Goal: Communication & Community: Ask a question

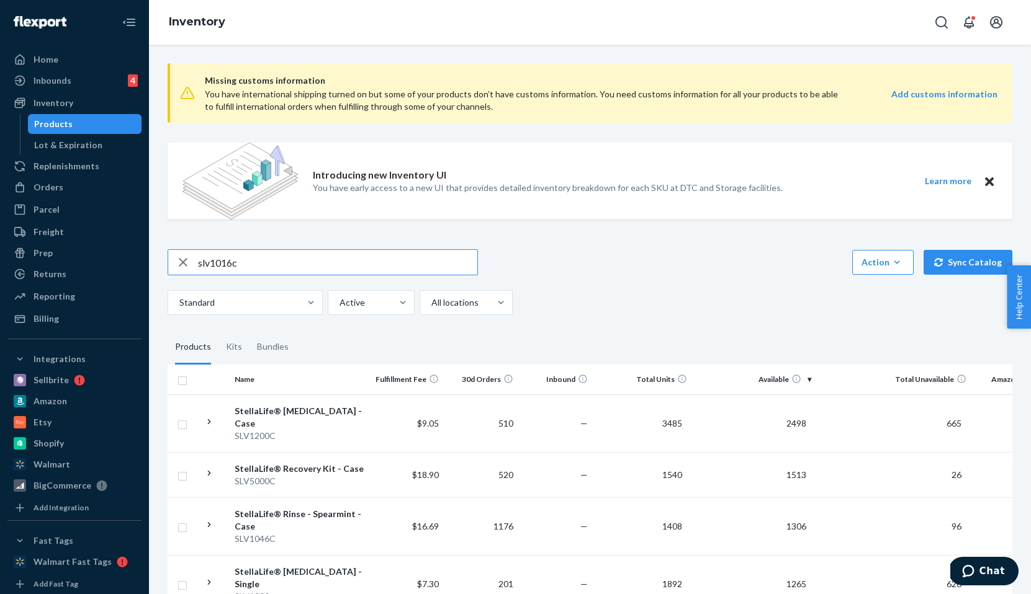
type input "slv1016c"
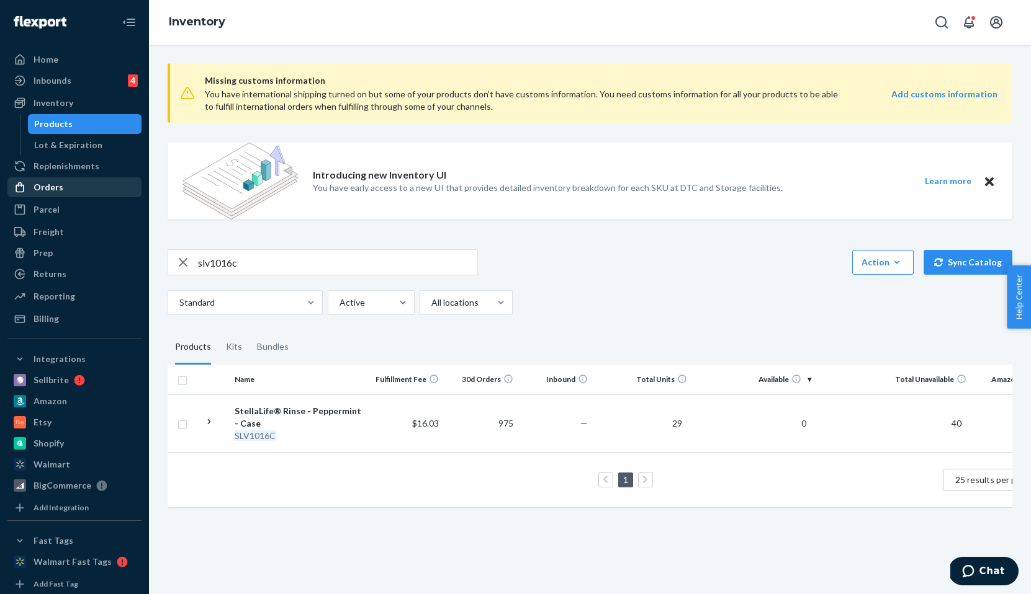
click at [70, 187] on div "Orders" at bounding box center [75, 187] width 132 height 17
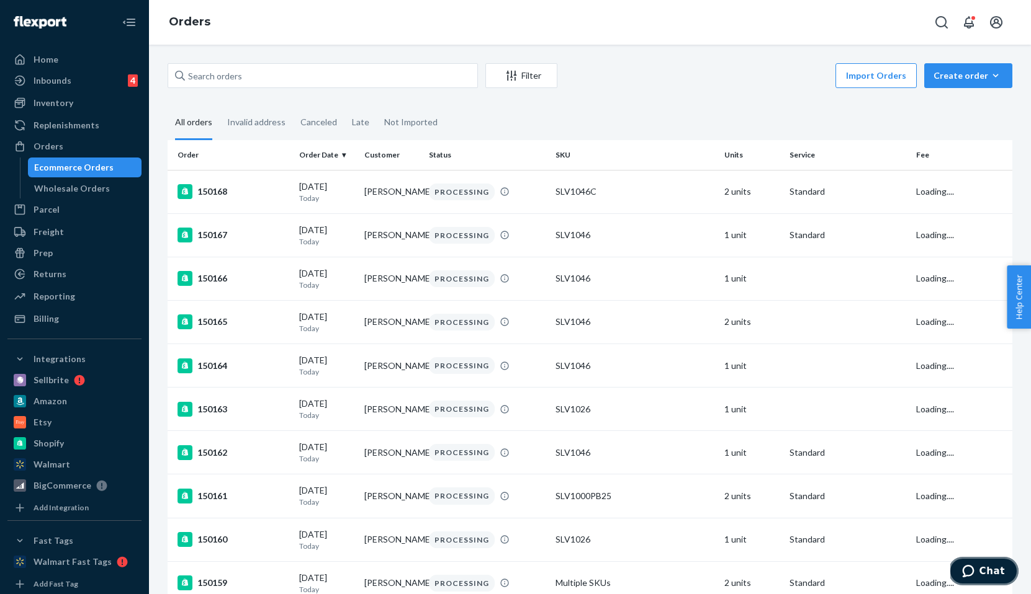
click at [989, 572] on span "Chat" at bounding box center [991, 571] width 25 height 11
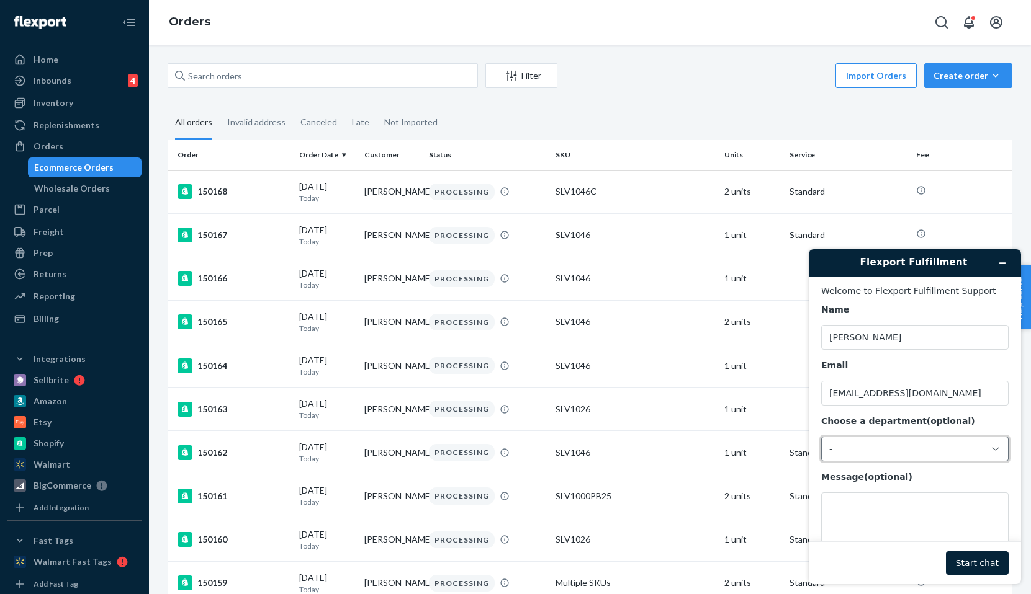
click at [911, 458] on div "-" at bounding box center [914, 449] width 187 height 25
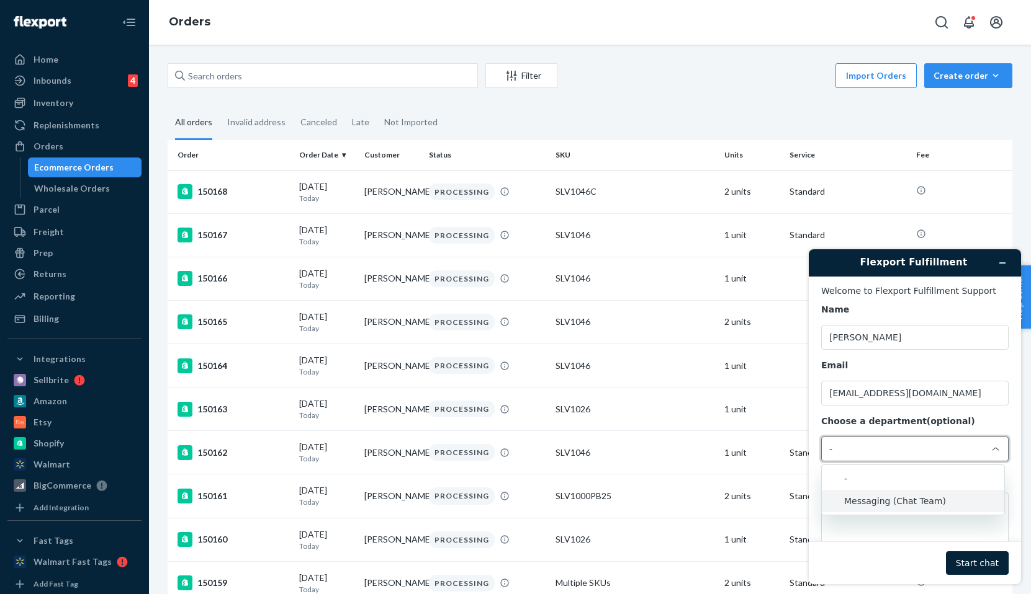
click at [927, 493] on li "Messaging (Chat Team)" at bounding box center [913, 501] width 182 height 22
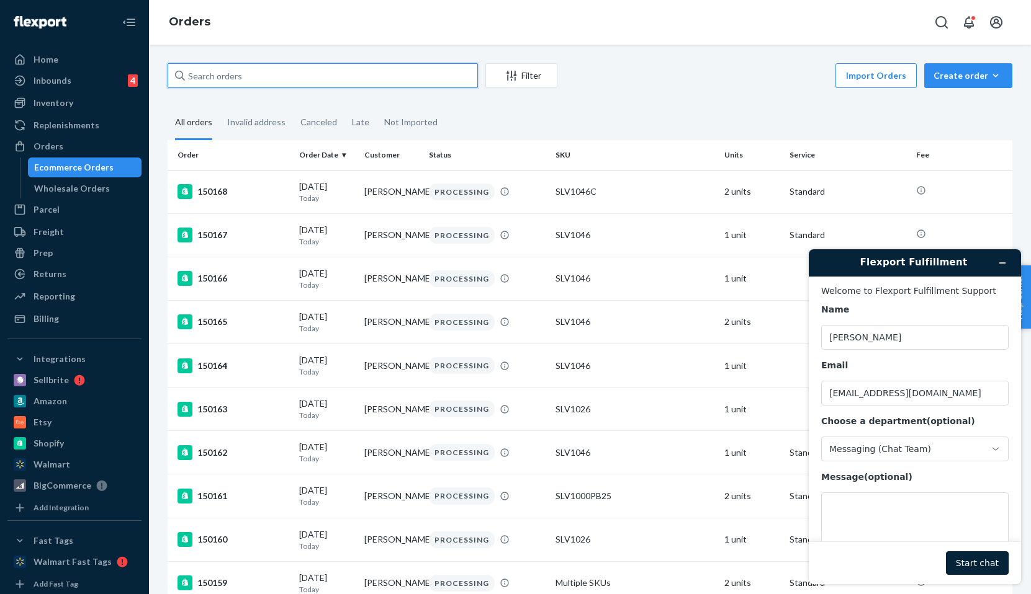
click at [398, 80] on input "text" at bounding box center [323, 75] width 310 height 25
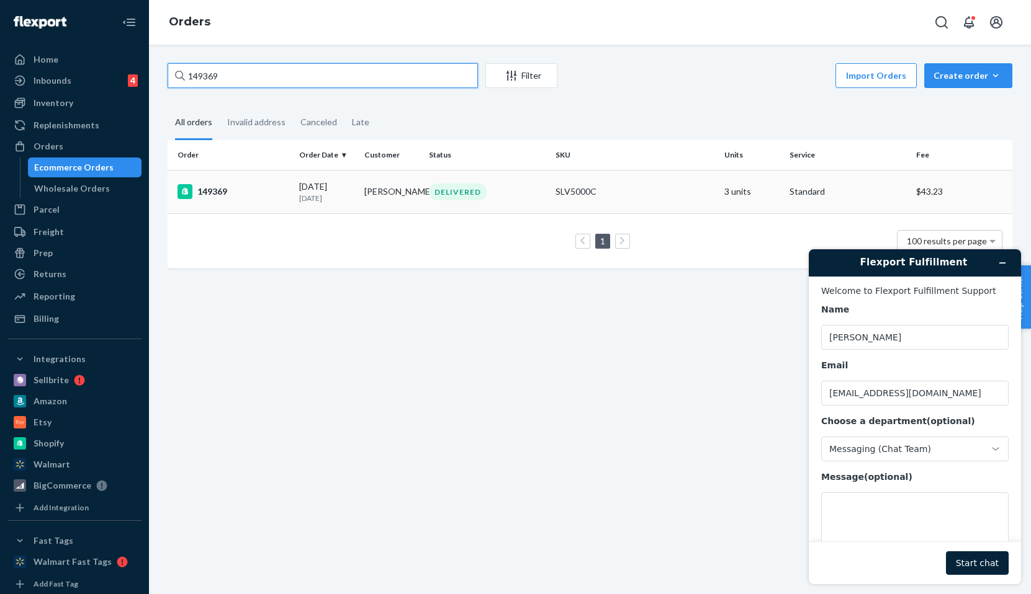
type input "149369"
click at [254, 194] on div "149369" at bounding box center [233, 191] width 112 height 15
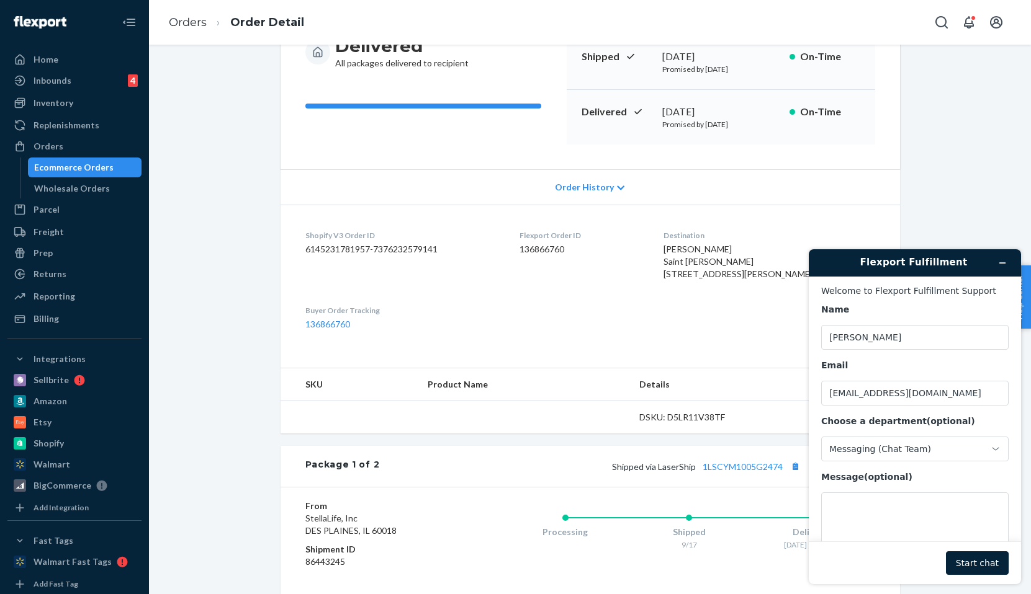
scroll to position [149, 0]
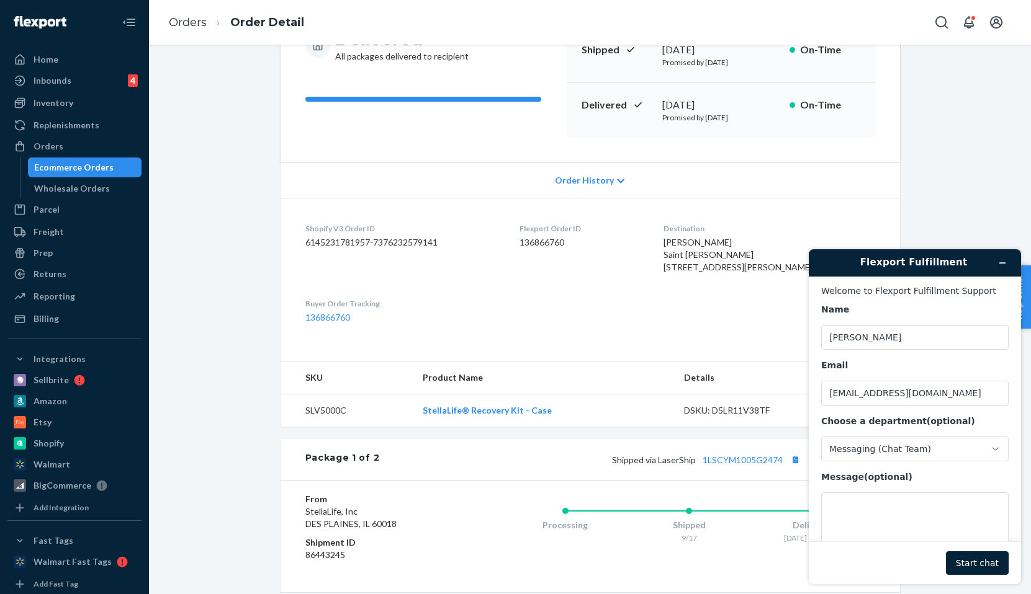
drag, startPoint x: 730, startPoint y: 310, endPoint x: 690, endPoint y: 244, distance: 76.8
click at [690, 244] on dl "Shopify V3 Order ID 6145231781957-7376232579141 Flexport Order ID 136866760 Des…" at bounding box center [589, 273] width 619 height 151
copy span "Michelle McHale Saint Paul Perio 2270 Ford Pkwy Ste 107 Suite 107 Saint Paul, M…"
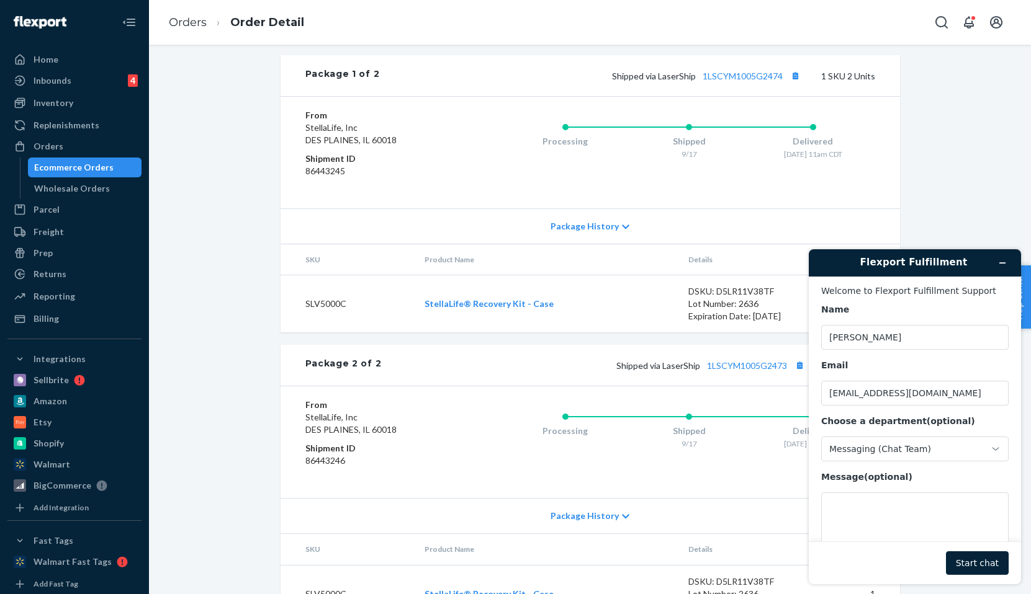
scroll to position [614, 0]
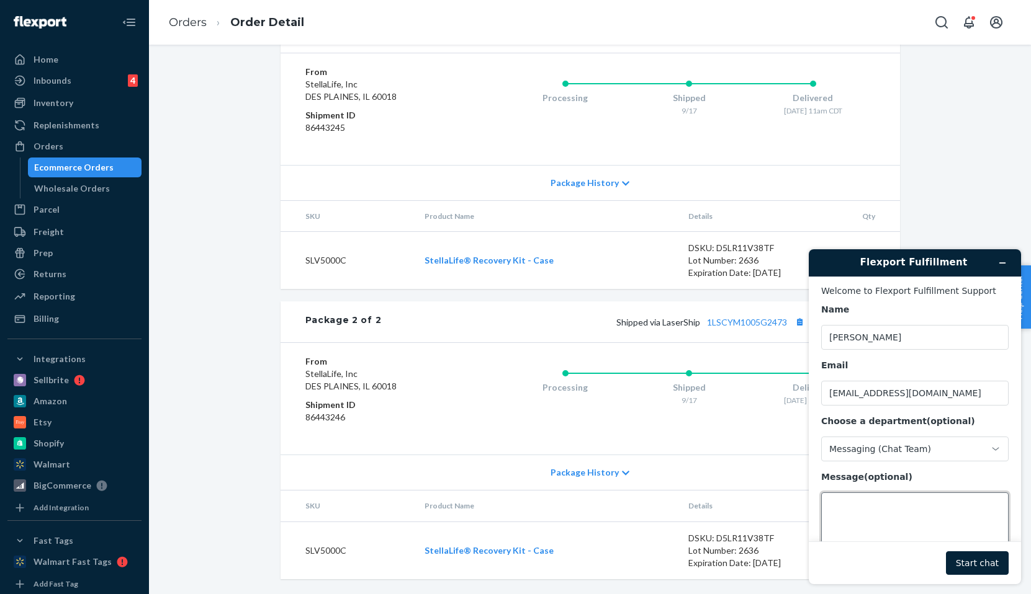
click at [870, 529] on textarea "Message (optional)" at bounding box center [914, 528] width 187 height 70
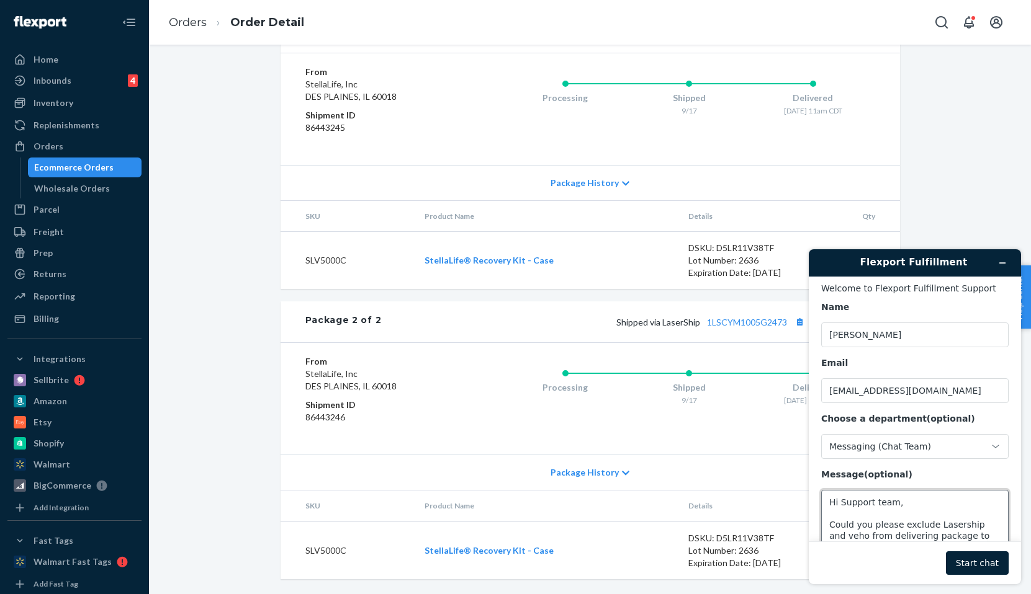
paste textarea "Michelle McHale Saint Paul Perio 2270 Ford Pkwy Ste 107 Suite 107 Saint Paul, M…"
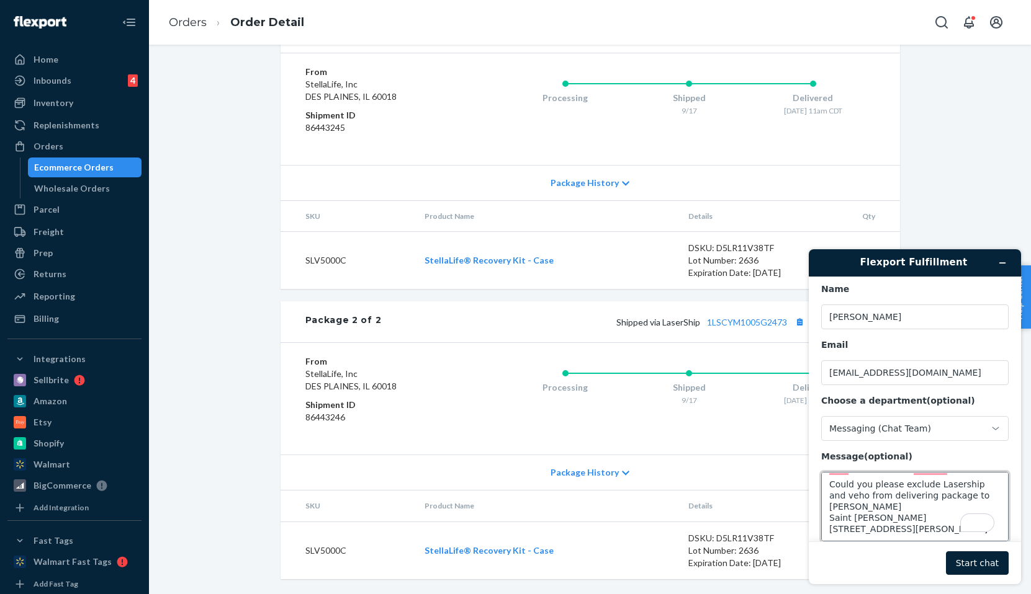
scroll to position [60, 0]
type textarea "Hi Support team, Could you please exclude Lasership and veho from delivering pa…"
click at [975, 556] on button "Start chat" at bounding box center [977, 564] width 63 height 24
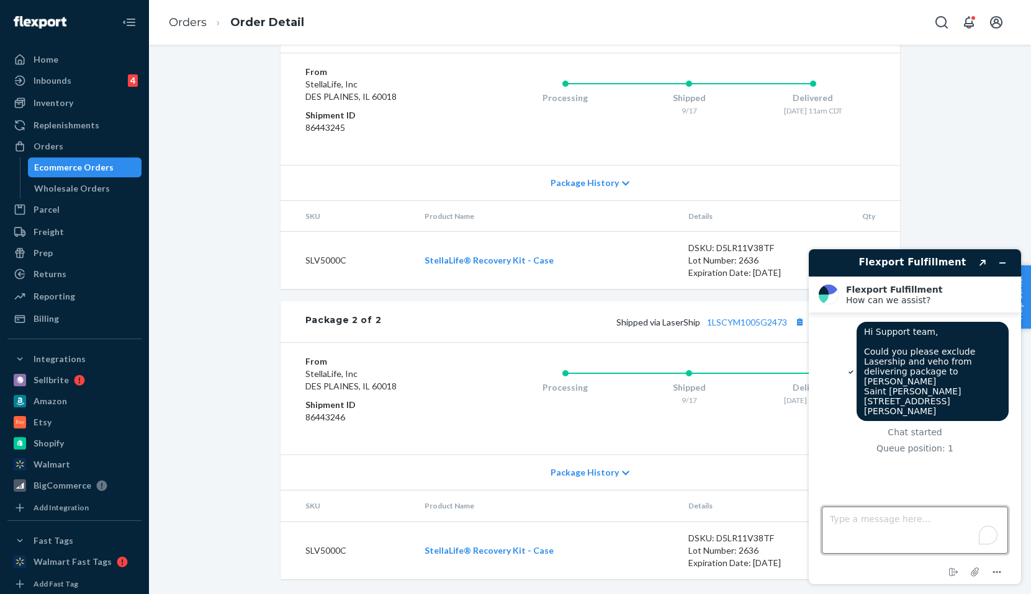
click at [941, 527] on textarea "Type a message here..." at bounding box center [915, 530] width 186 height 47
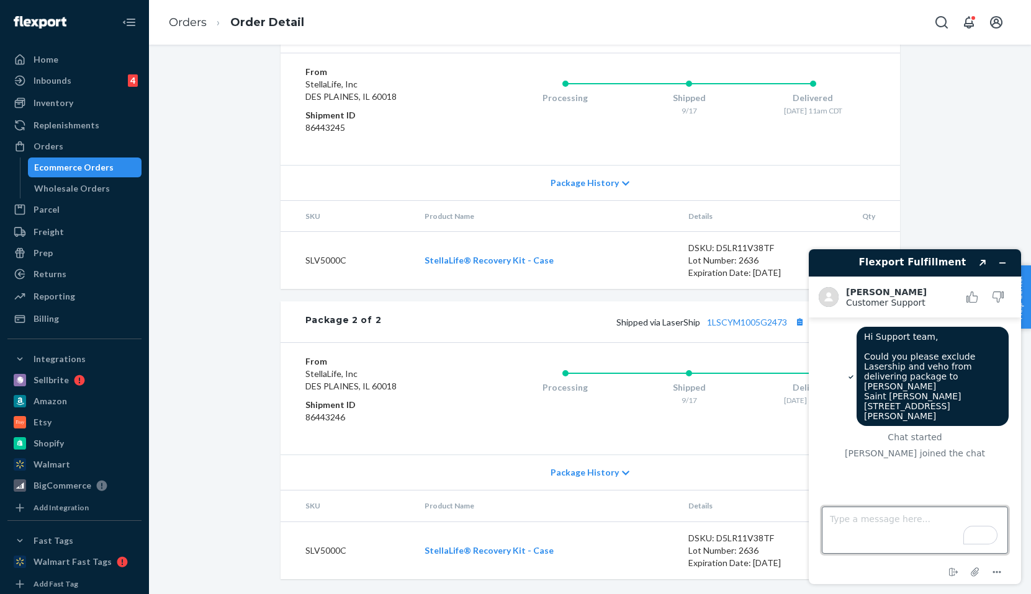
type textarea "h"
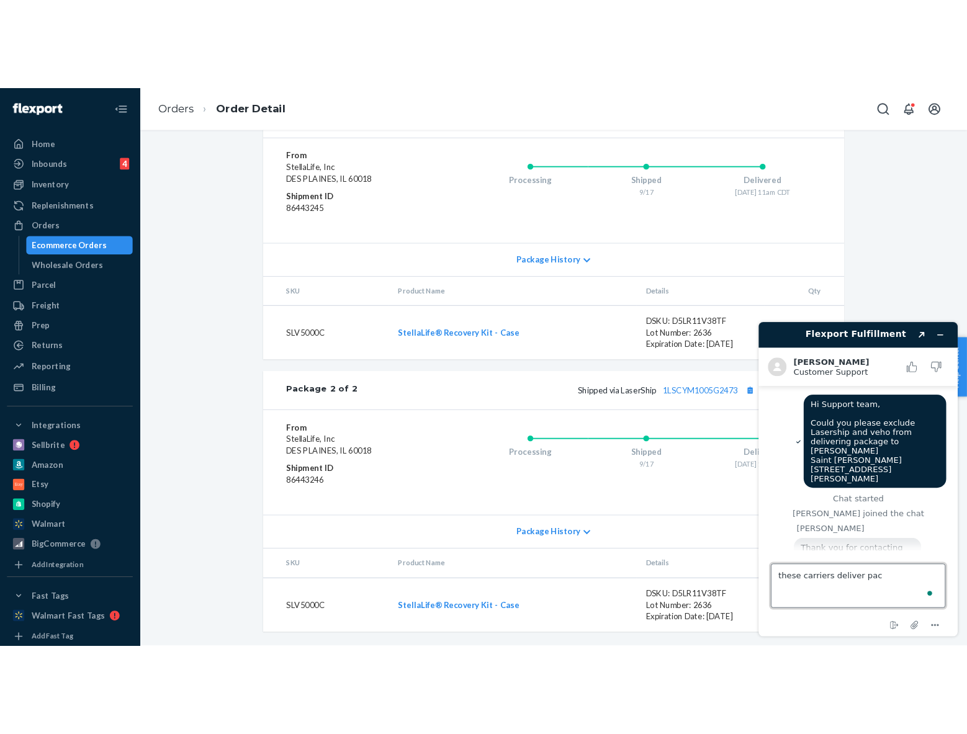
scroll to position [84, 0]
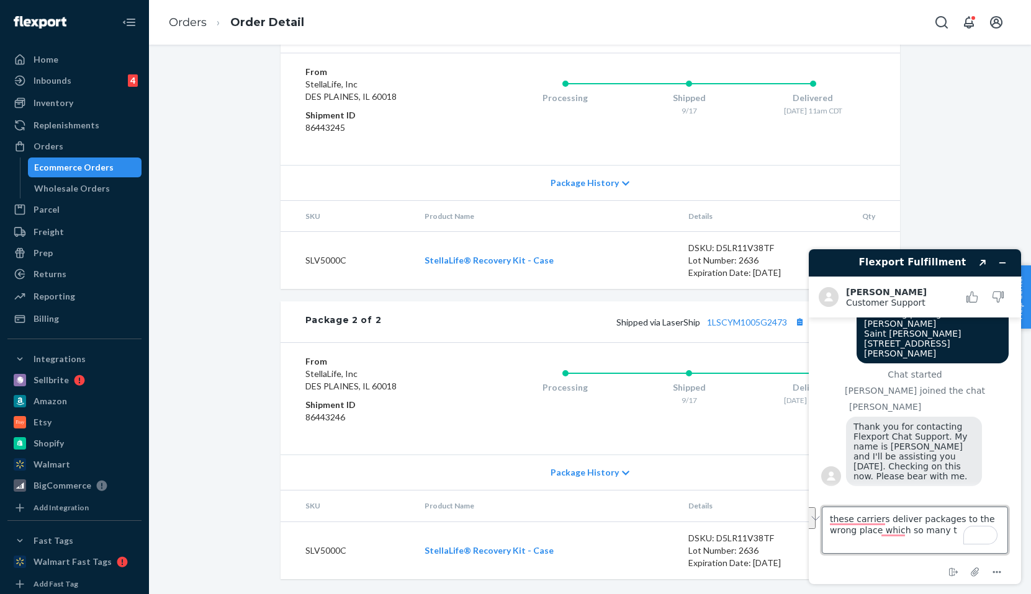
drag, startPoint x: 951, startPoint y: 532, endPoint x: 762, endPoint y: 502, distance: 191.0
click at [799, 502] on html "Flexport Fulfillment Created with Sketch. Kath C. Customer Support Customer Sup…" at bounding box center [915, 417] width 232 height 355
type textarea "these carriers deliver packages to the wrong place which so many t"
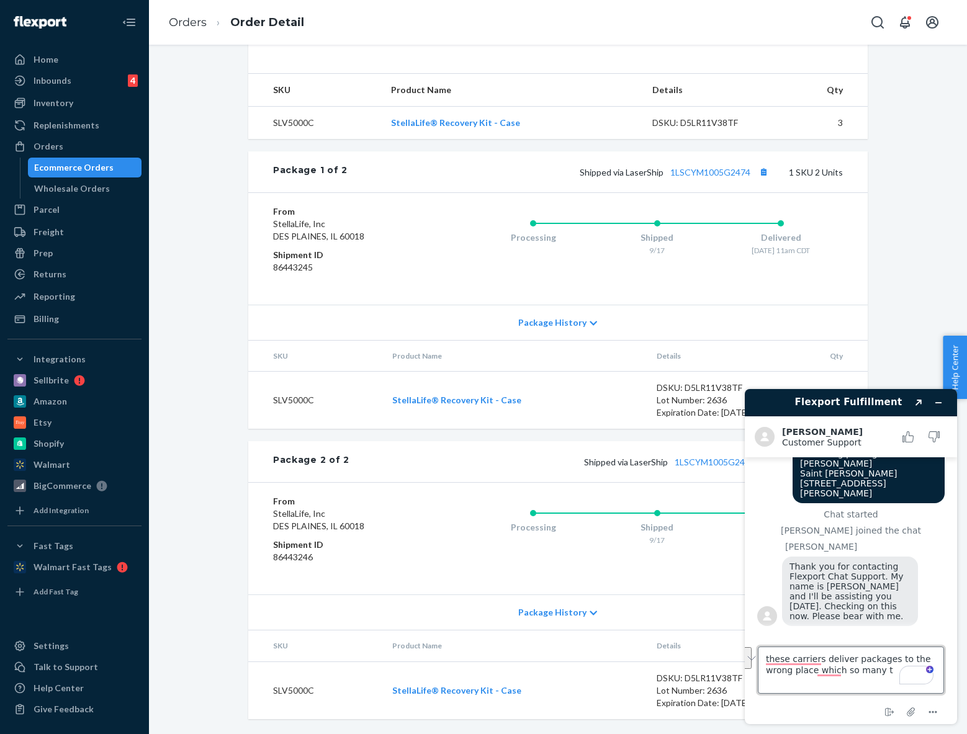
scroll to position [474, 0]
click at [868, 594] on textarea "these carriers deliver packages to the wrong place which so many t" at bounding box center [851, 670] width 186 height 47
drag, startPoint x: 886, startPoint y: 670, endPoint x: 750, endPoint y: 662, distance: 136.8
click at [750, 594] on footer "Type a message here... these carriers deliver packages to the wrong place which…" at bounding box center [851, 678] width 212 height 92
type textarea "Thank you Kath"
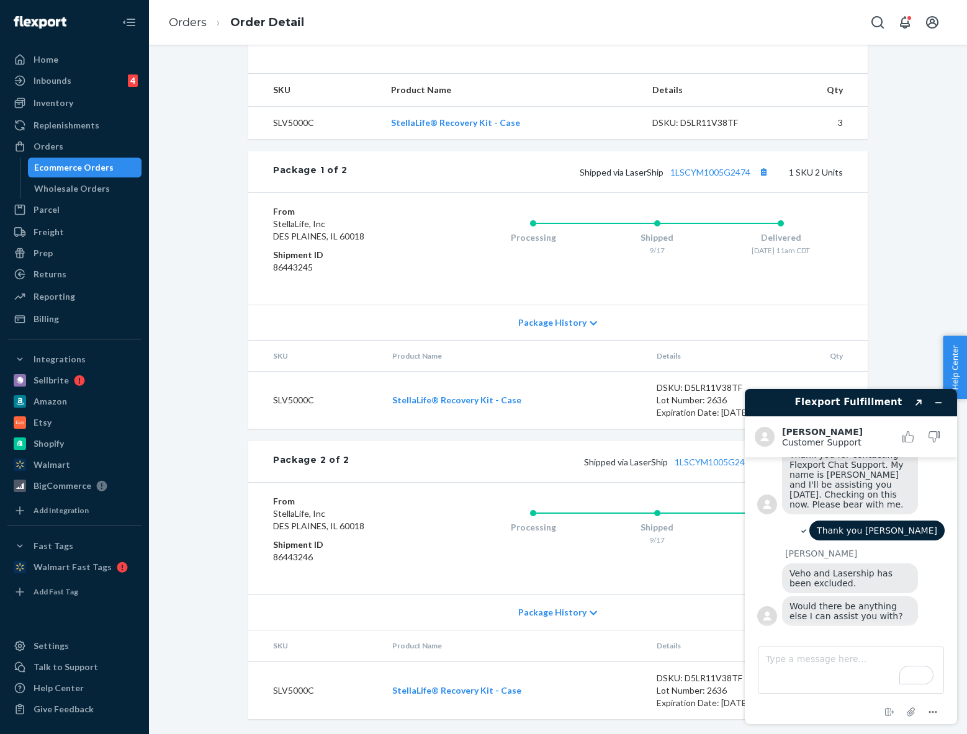
scroll to position [197, 0]
click at [822, 594] on textarea "Type a message here..." at bounding box center [851, 670] width 186 height 47
type textarea "Thank you Kath"
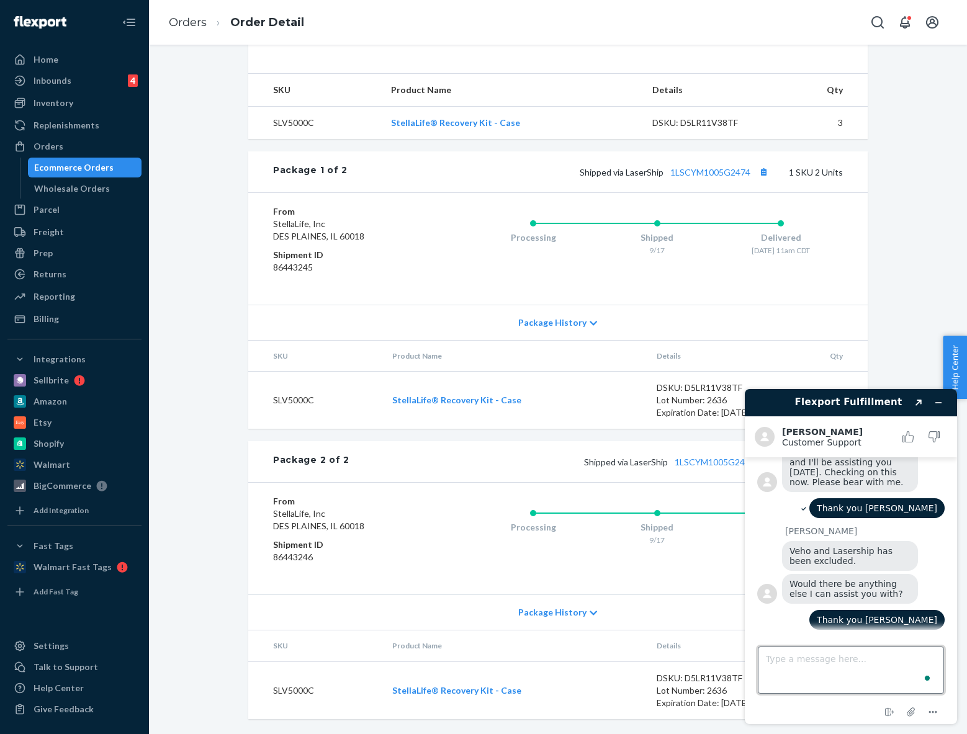
scroll to position [223, 0]
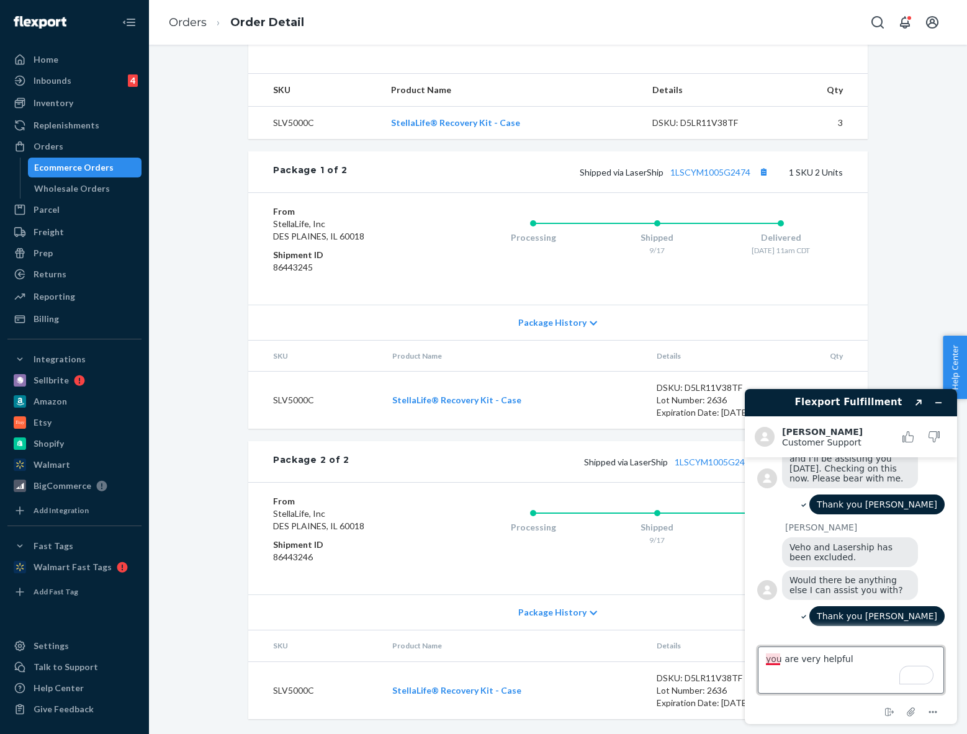
click at [772, 594] on textarea "you are very helpful" at bounding box center [851, 670] width 186 height 47
click at [781, 594] on strong "You" at bounding box center [775, 597] width 18 height 14
click at [892, 594] on textarea "You are very helpful" at bounding box center [851, 670] width 186 height 47
drag, startPoint x: 855, startPoint y: 657, endPoint x: 720, endPoint y: 657, distance: 135.3
click at [735, 594] on html "Flexport Fulfillment Created with Sketch. Kath C. Customer Support Customer Sup…" at bounding box center [851, 556] width 232 height 355
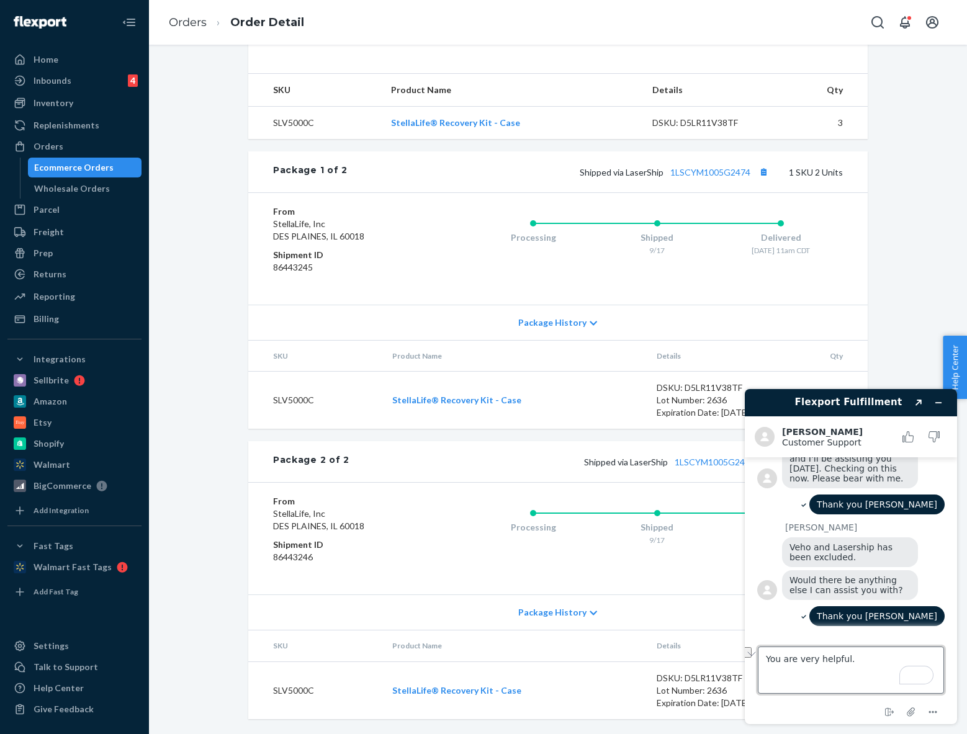
type textarea "You are very helpful."
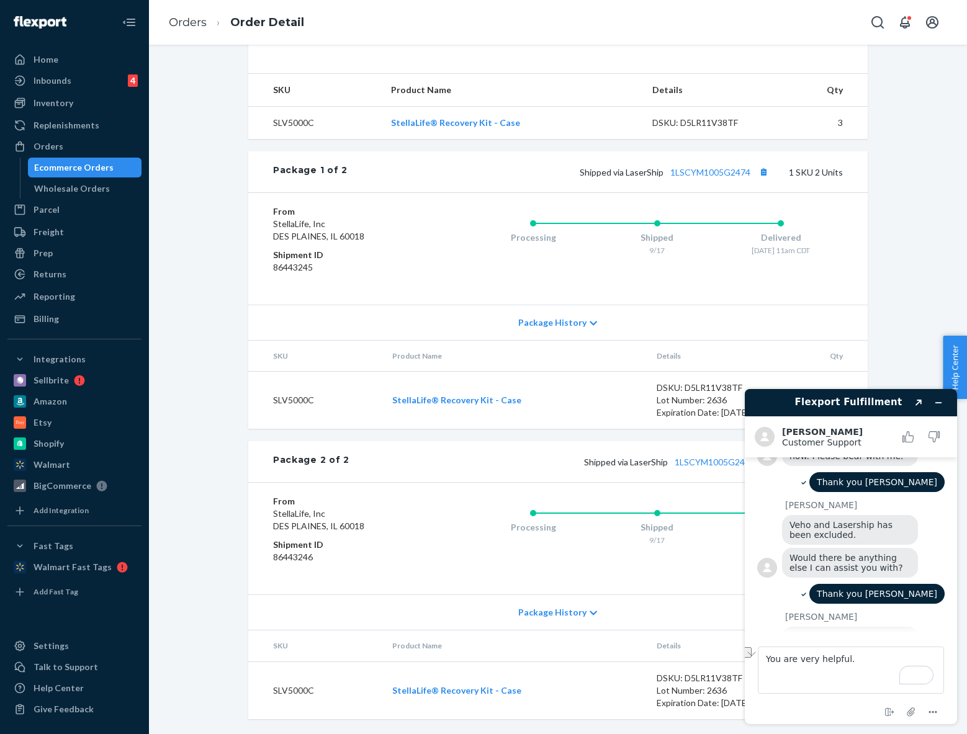
scroll to position [326, 0]
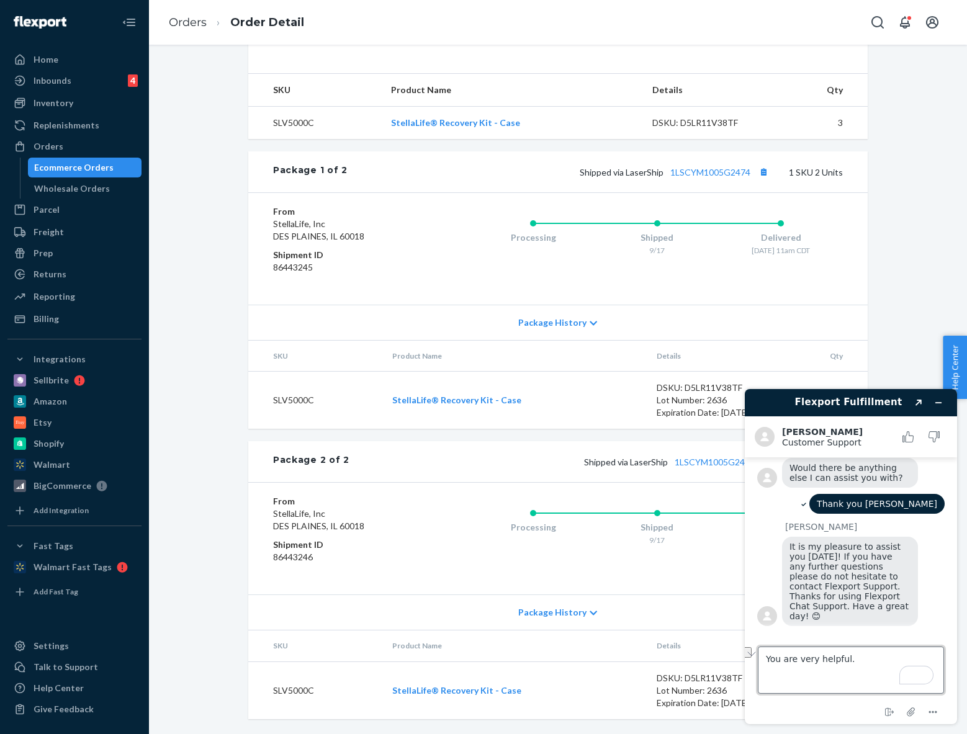
click at [881, 594] on textarea "You are very helpful." at bounding box center [851, 670] width 186 height 47
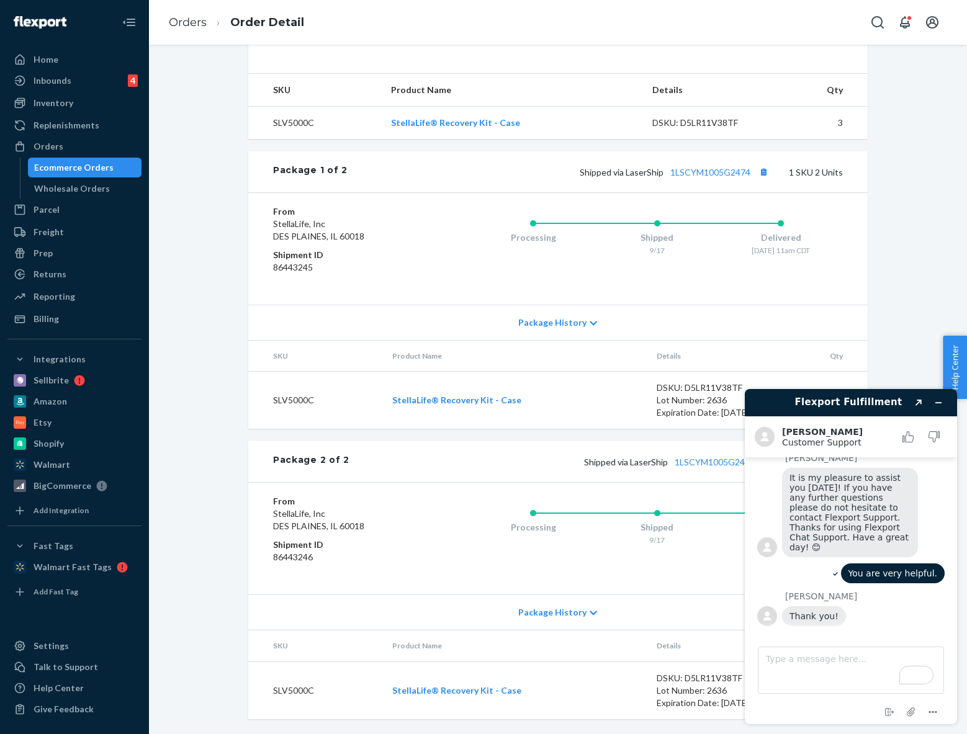
scroll to position [454, 0]
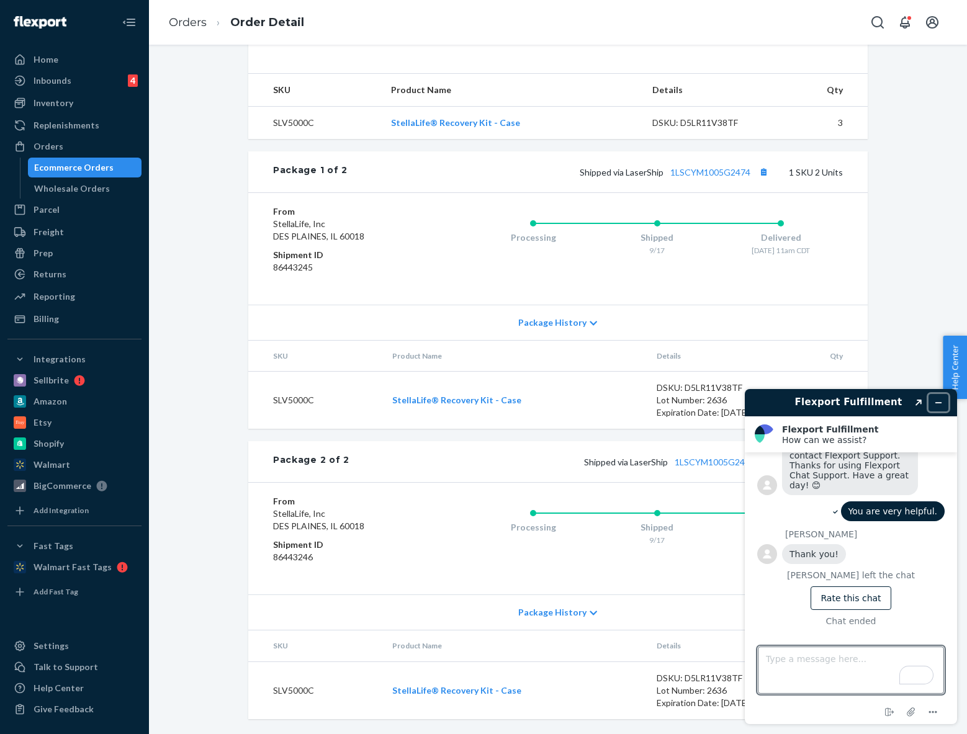
click at [934, 398] on icon "Minimize widget" at bounding box center [938, 402] width 9 height 9
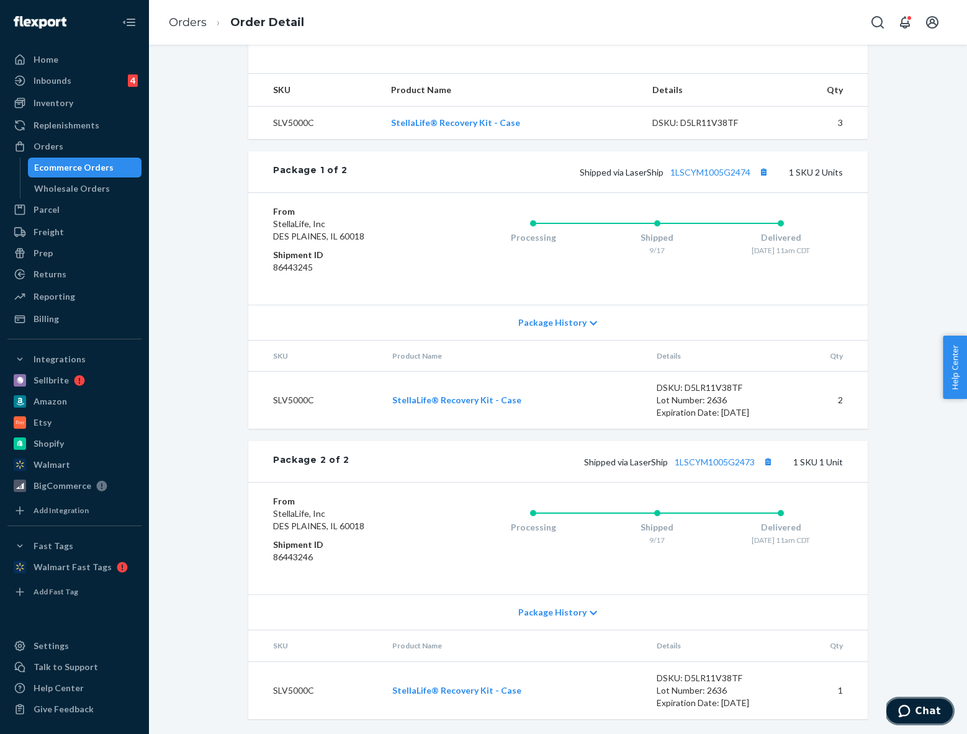
scroll to position [474, 0]
click at [50, 106] on div "Inventory" at bounding box center [54, 103] width 40 height 12
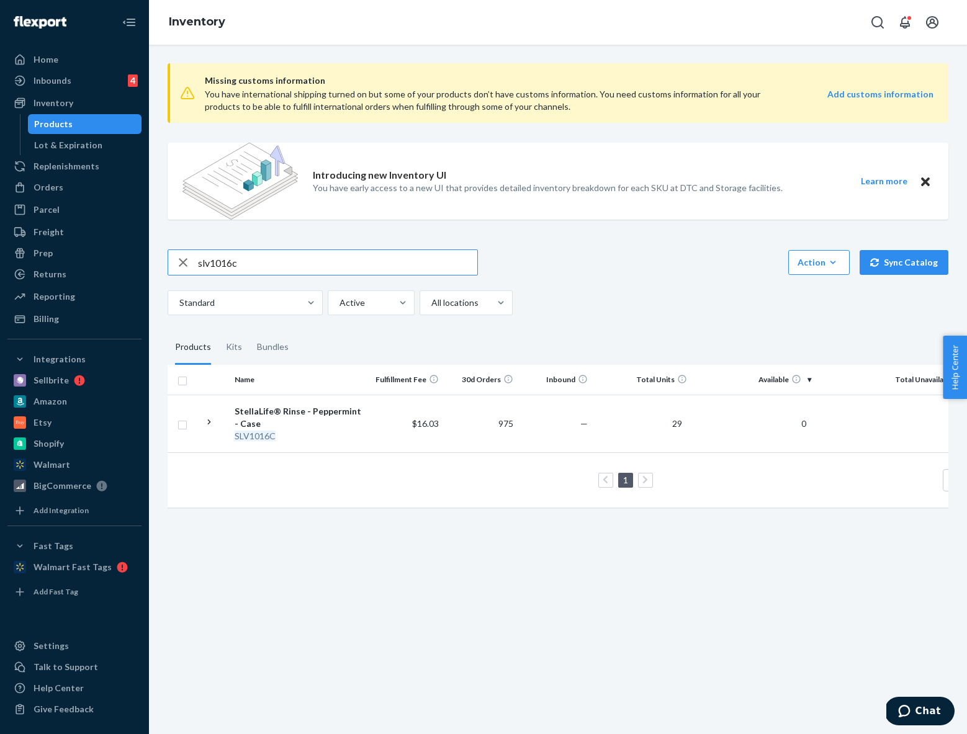
drag, startPoint x: 272, startPoint y: 266, endPoint x: 235, endPoint y: 262, distance: 36.7
click at [236, 264] on input "slv1016c" at bounding box center [337, 262] width 279 height 25
type input "slv5300c"
drag, startPoint x: 255, startPoint y: 263, endPoint x: 168, endPoint y: 263, distance: 87.5
click at [169, 263] on div "slv5300c" at bounding box center [322, 262] width 309 height 25
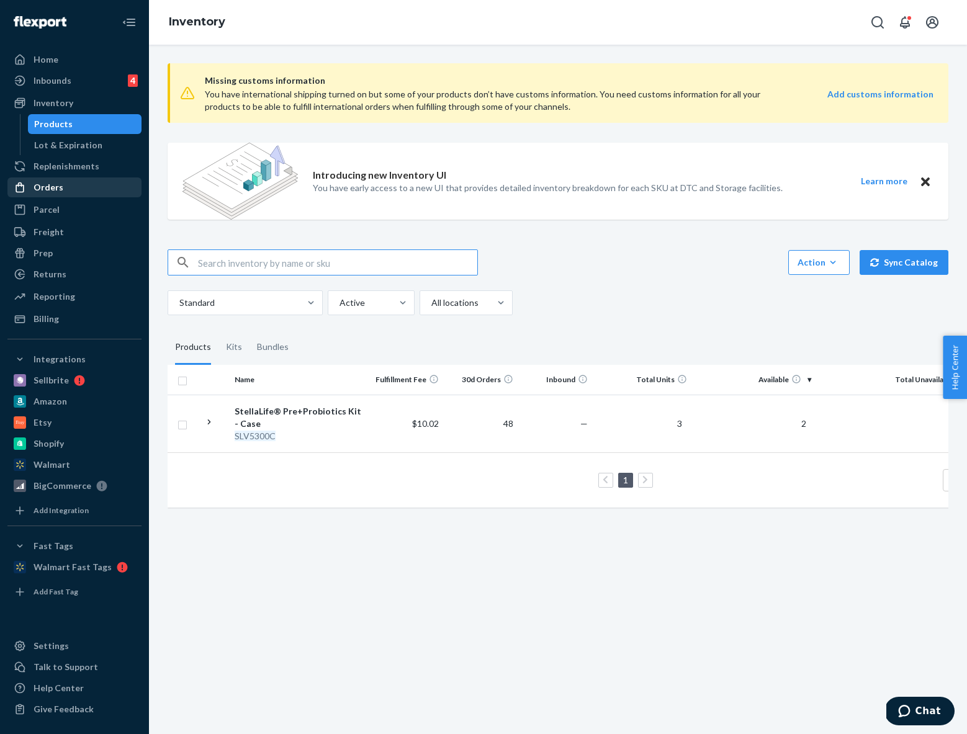
click at [68, 190] on div "Orders" at bounding box center [75, 187] width 132 height 17
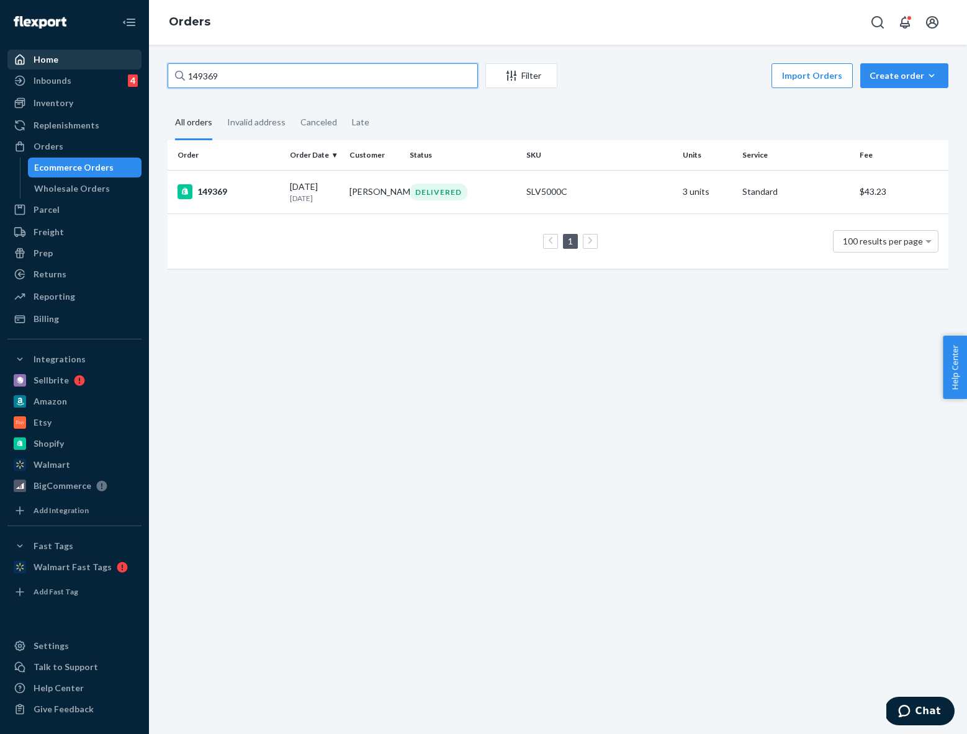
drag, startPoint x: 243, startPoint y: 70, endPoint x: 104, endPoint y: 63, distance: 139.1
click at [104, 67] on div "Home Inbounds 4 Shipping Plans Problems 4 Inventory Products Lot & Expiration R…" at bounding box center [483, 367] width 967 height 734
drag, startPoint x: 281, startPoint y: 78, endPoint x: 190, endPoint y: 78, distance: 91.2
click at [190, 78] on input "149369" at bounding box center [323, 75] width 310 height 25
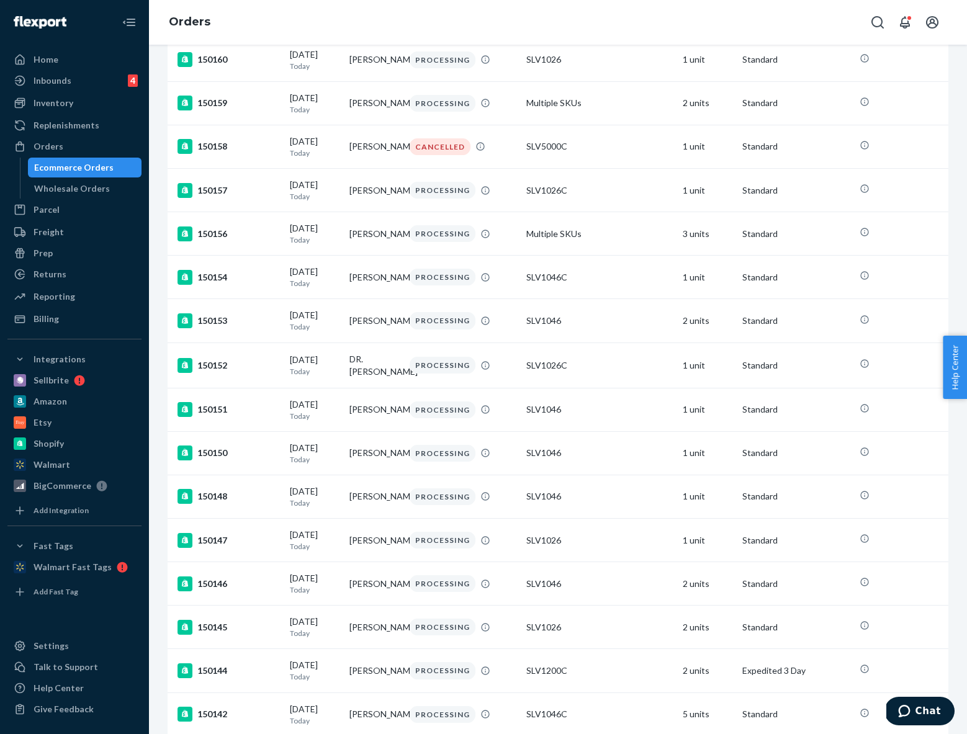
scroll to position [1309, 0]
click at [500, 81] on tr "150160 09/23/2025 Today Kim Riddell PROCESSING SLV1026 1 unit Standard" at bounding box center [558, 58] width 781 height 43
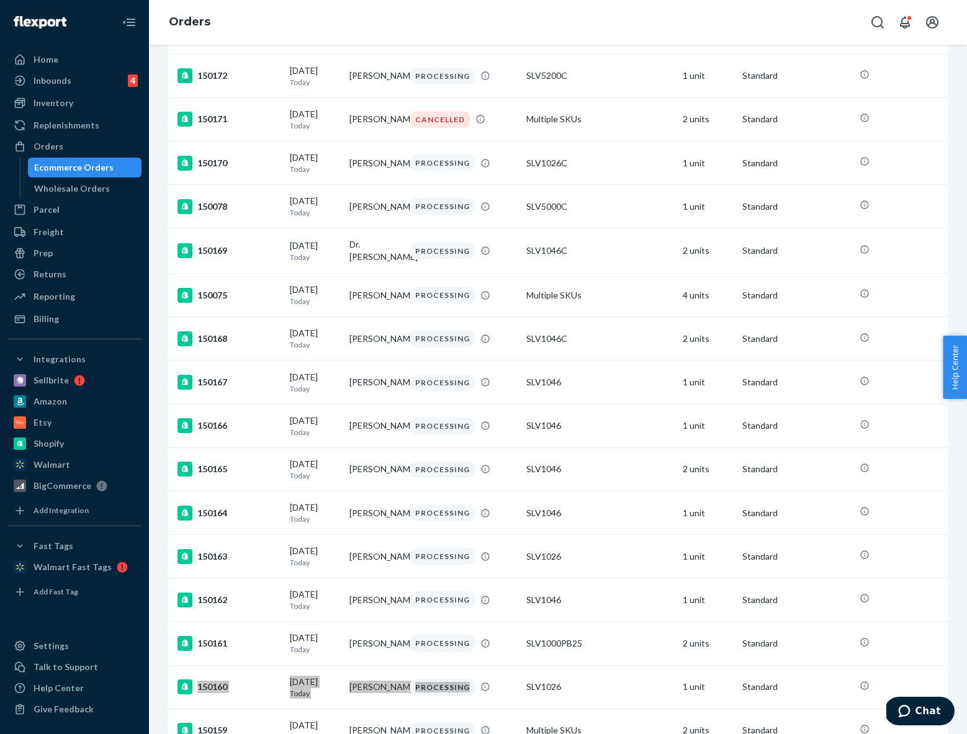
scroll to position [679, 0]
click at [228, 128] on div "150171" at bounding box center [228, 120] width 102 height 15
click at [228, 148] on div "Filter Import Orders Create order Ecommerce order Removal order All orders Inva…" at bounding box center [558, 389] width 818 height 689
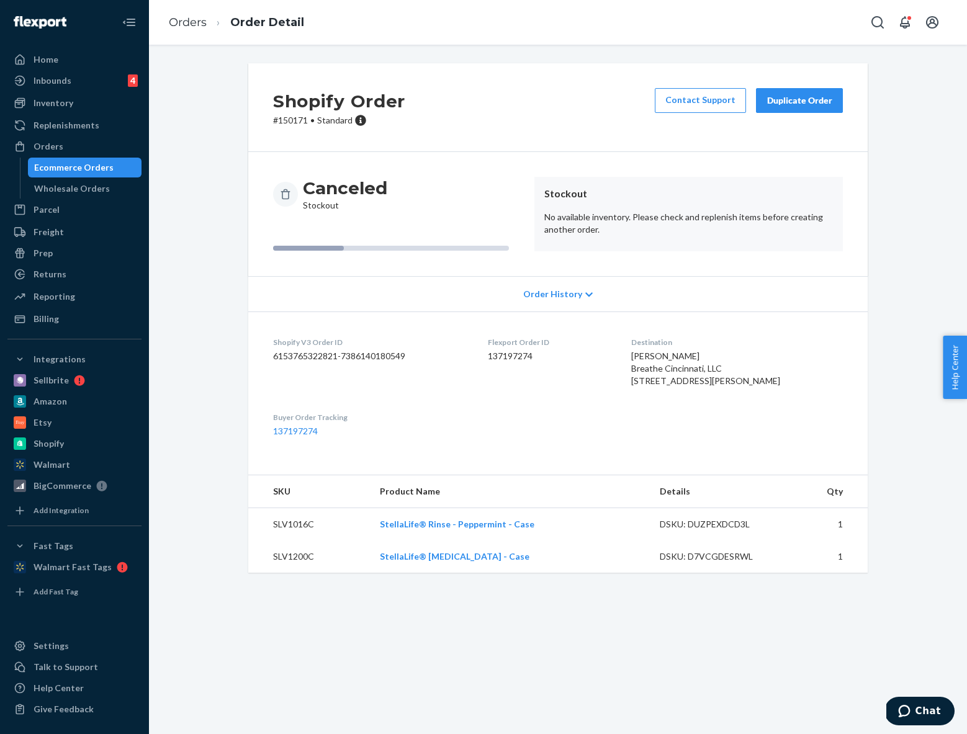
click at [807, 274] on div "Canceled Stockout Stockout No available inventory. Please check and replenish i…" at bounding box center [557, 214] width 619 height 124
click at [175, 19] on link "Orders" at bounding box center [188, 23] width 38 height 14
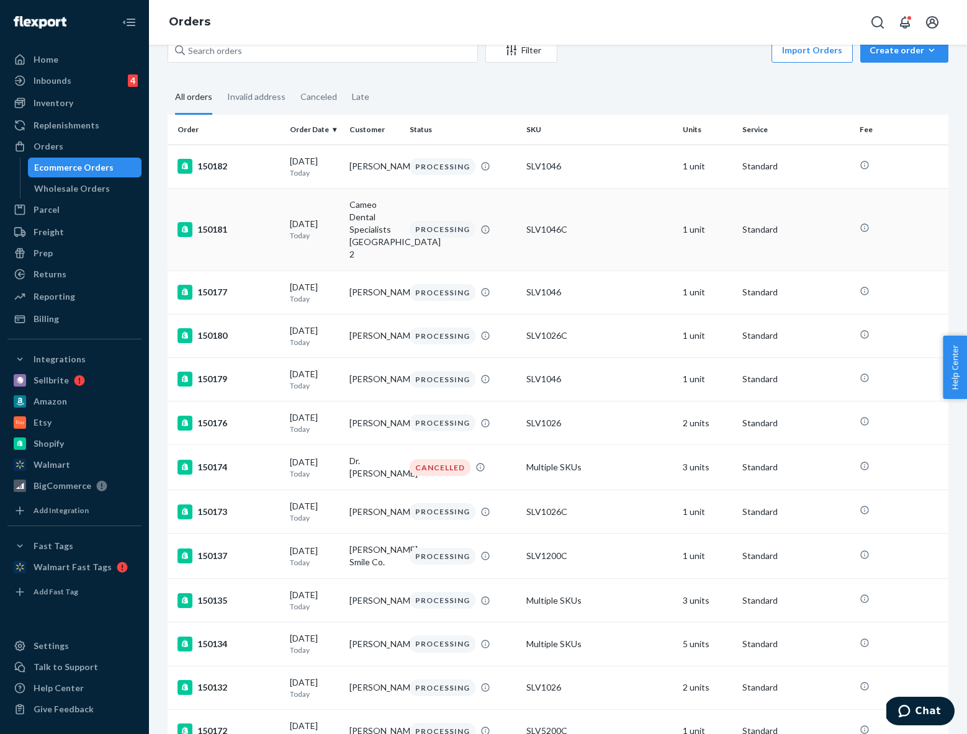
scroll to position [30, 0]
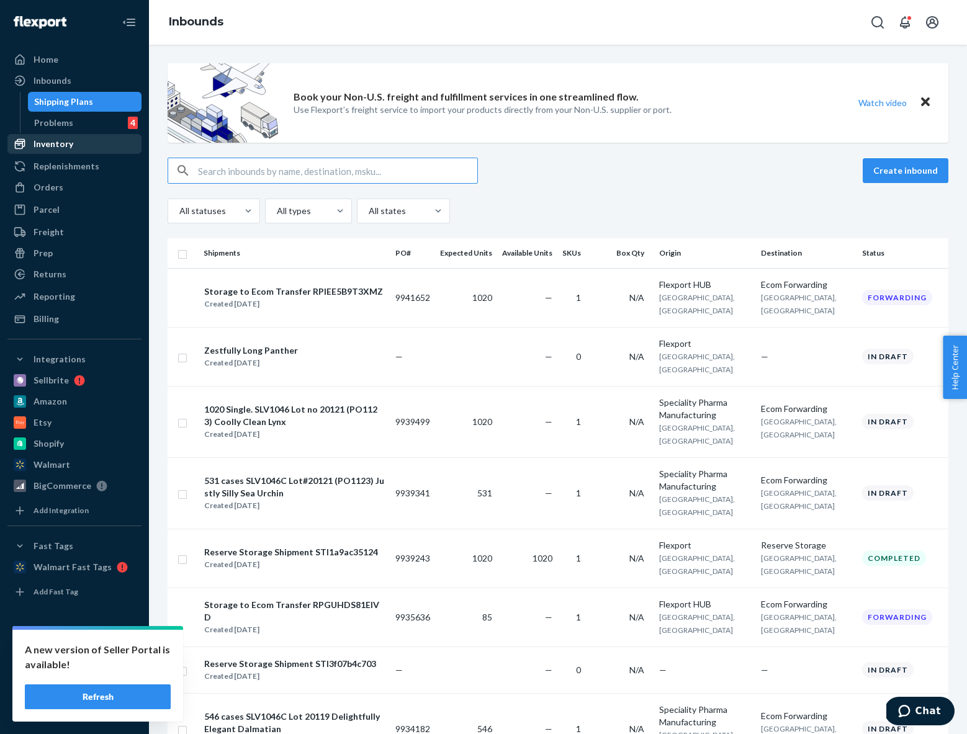
click at [74, 141] on div "Inventory" at bounding box center [75, 143] width 132 height 17
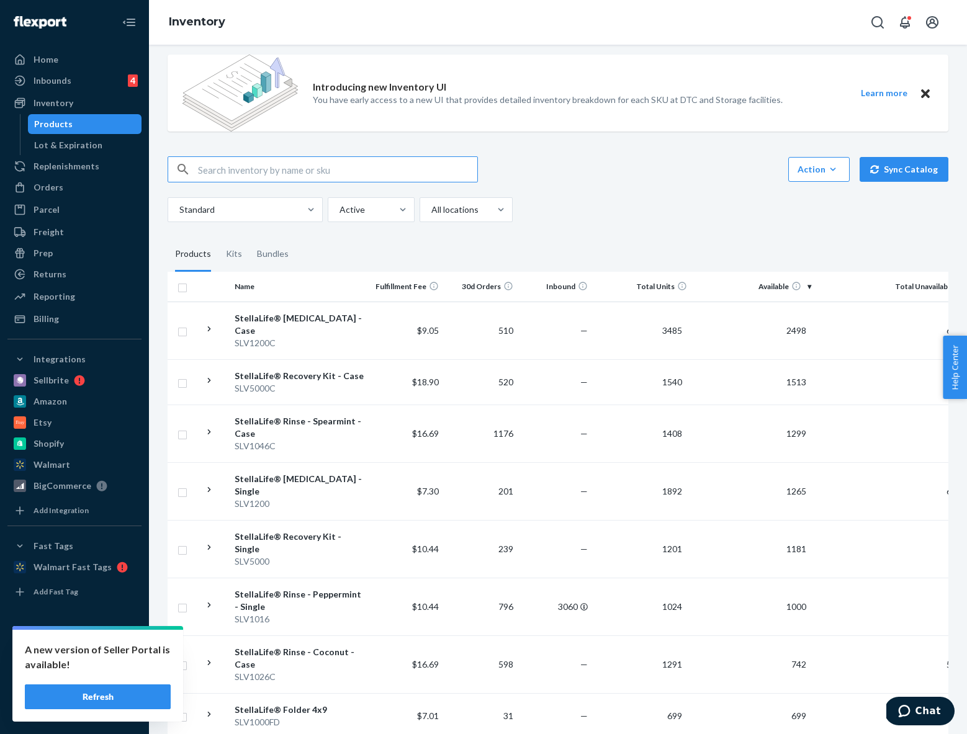
scroll to position [91, 0]
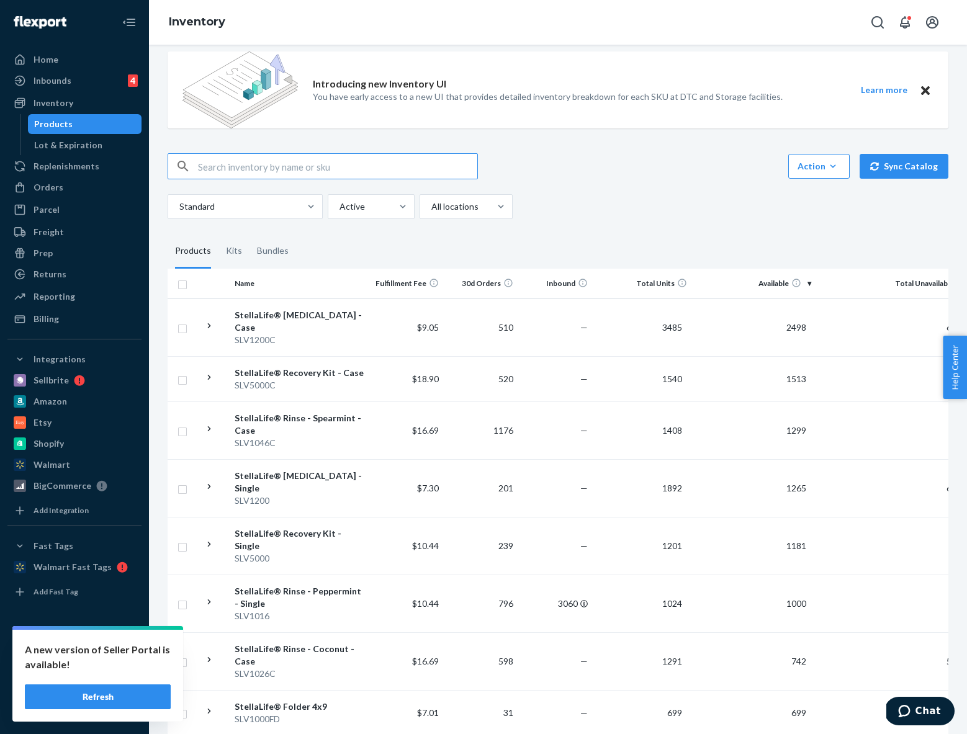
click at [313, 174] on input "text" at bounding box center [337, 166] width 279 height 25
type input "slv5300"
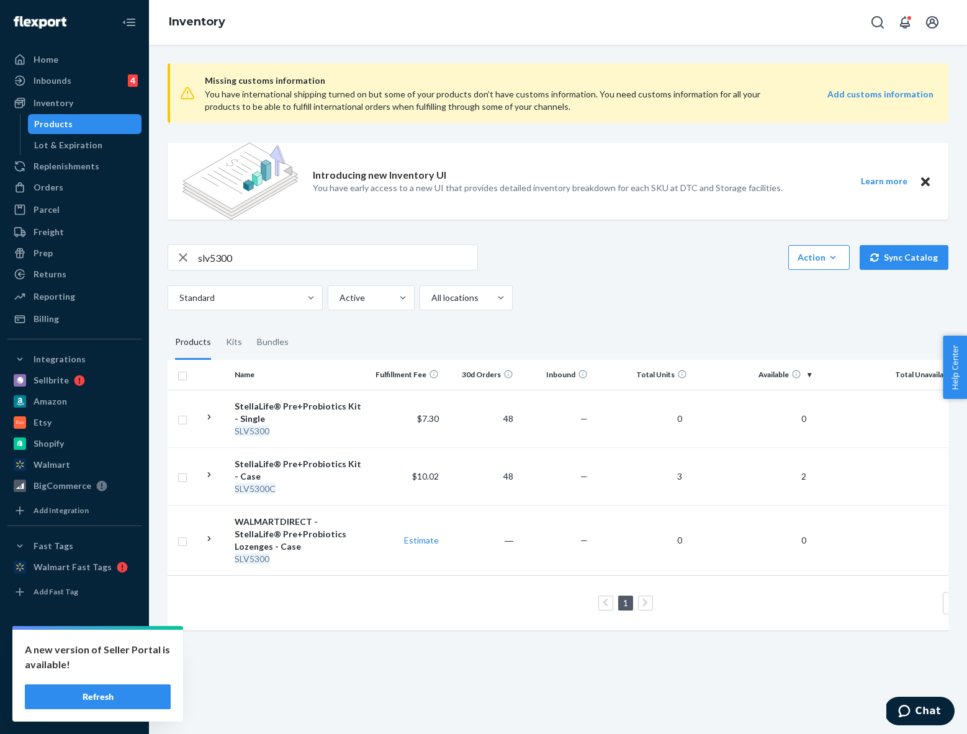
click at [710, 292] on div "Standard Active All locations" at bounding box center [553, 297] width 771 height 25
click at [700, 349] on fieldset "Products Kits Bundles" at bounding box center [558, 342] width 781 height 35
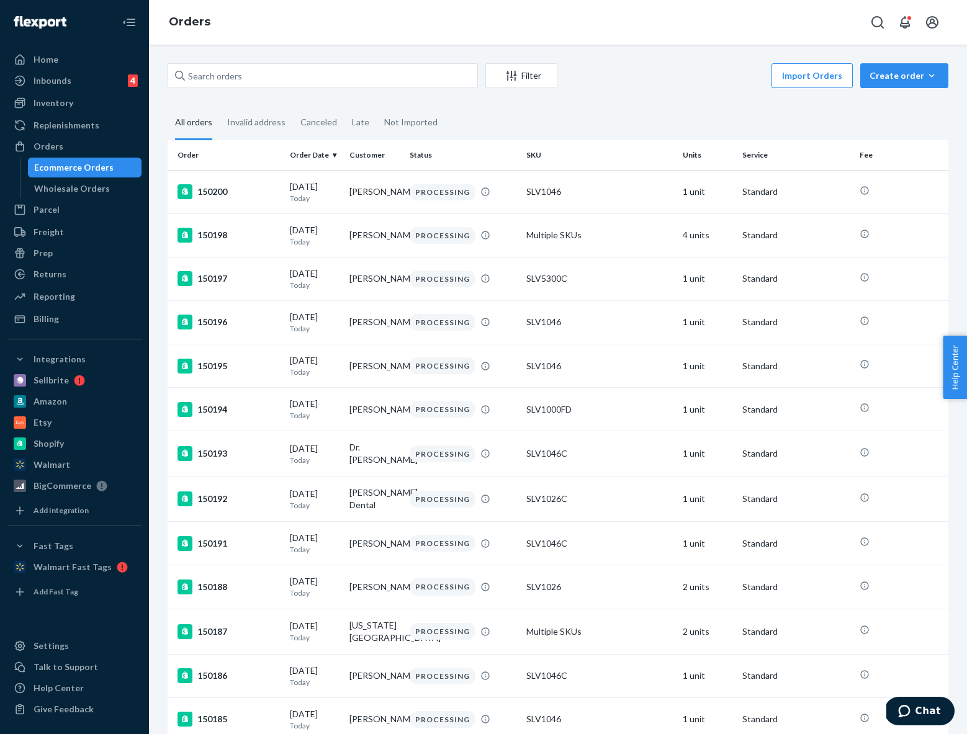
click at [241, 62] on div "Filter Import Orders Create order Ecommerce order Removal order All orders Inva…" at bounding box center [558, 389] width 818 height 689
click at [239, 75] on input "text" at bounding box center [323, 75] width 310 height 25
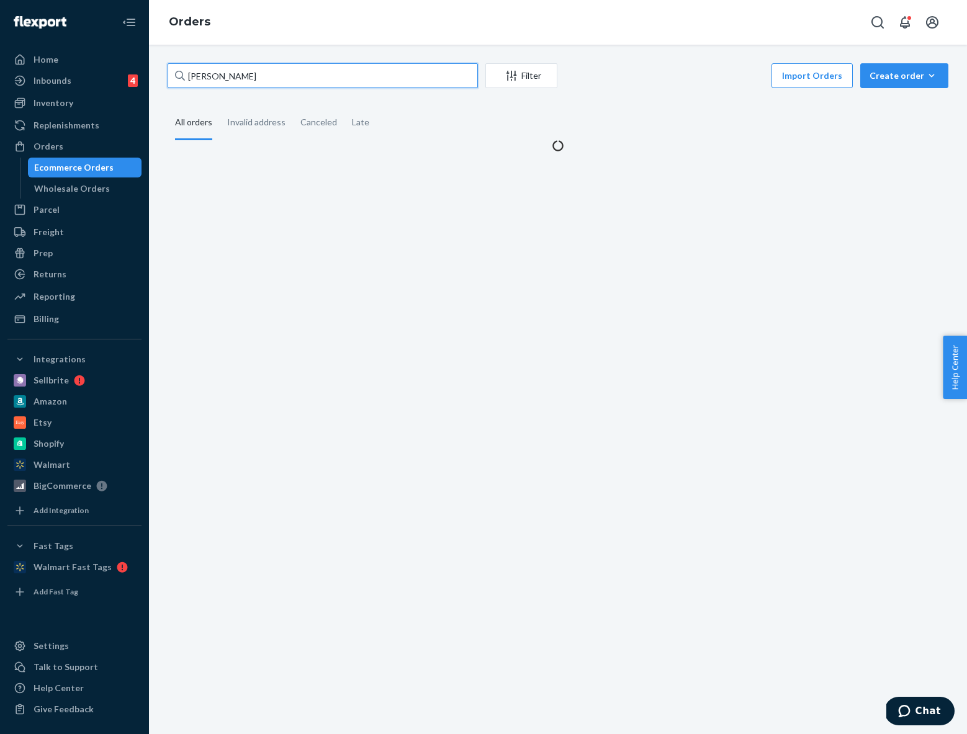
type input "[PERSON_NAME]"
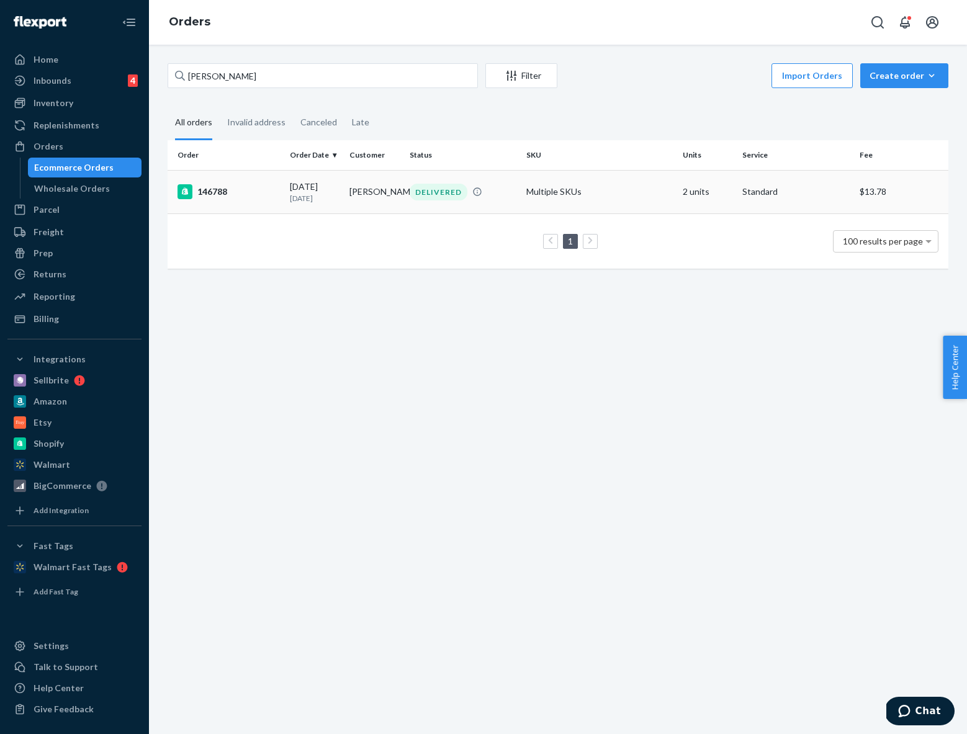
click at [238, 200] on td "146788" at bounding box center [226, 191] width 117 height 43
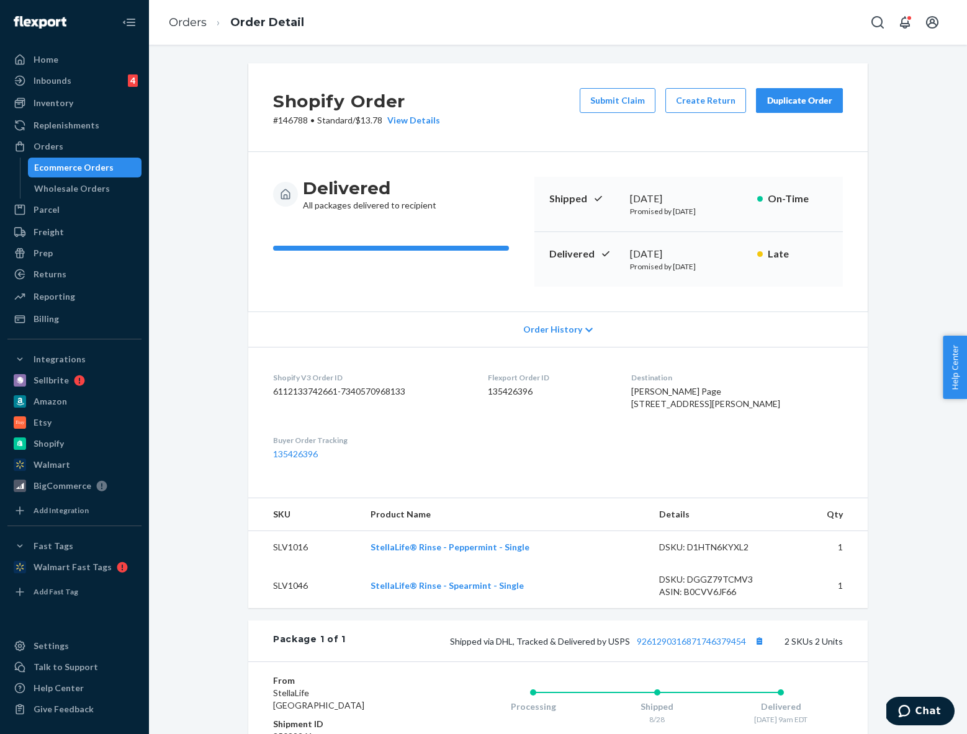
scroll to position [273, 0]
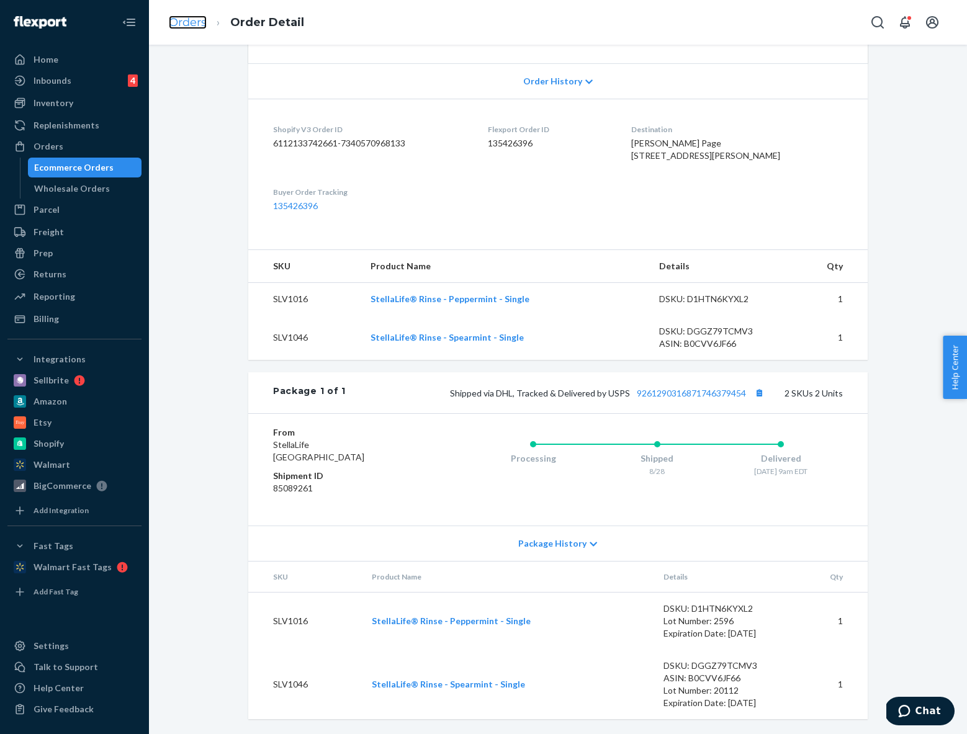
click at [179, 29] on link "Orders" at bounding box center [188, 23] width 38 height 14
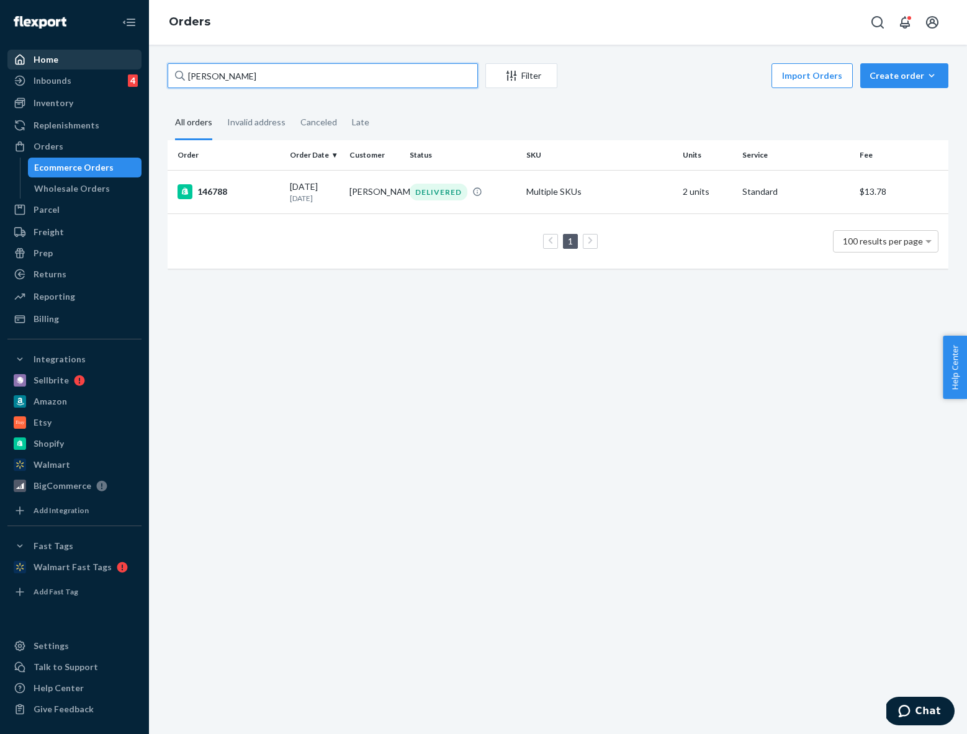
drag, startPoint x: 242, startPoint y: 78, endPoint x: 91, endPoint y: 61, distance: 151.7
click at [91, 61] on div "Home Inbounds 4 Shipping Plans Problems 4 Inventory Products Lot & Expiration R…" at bounding box center [483, 367] width 967 height 734
paste input "Shannon Elled"
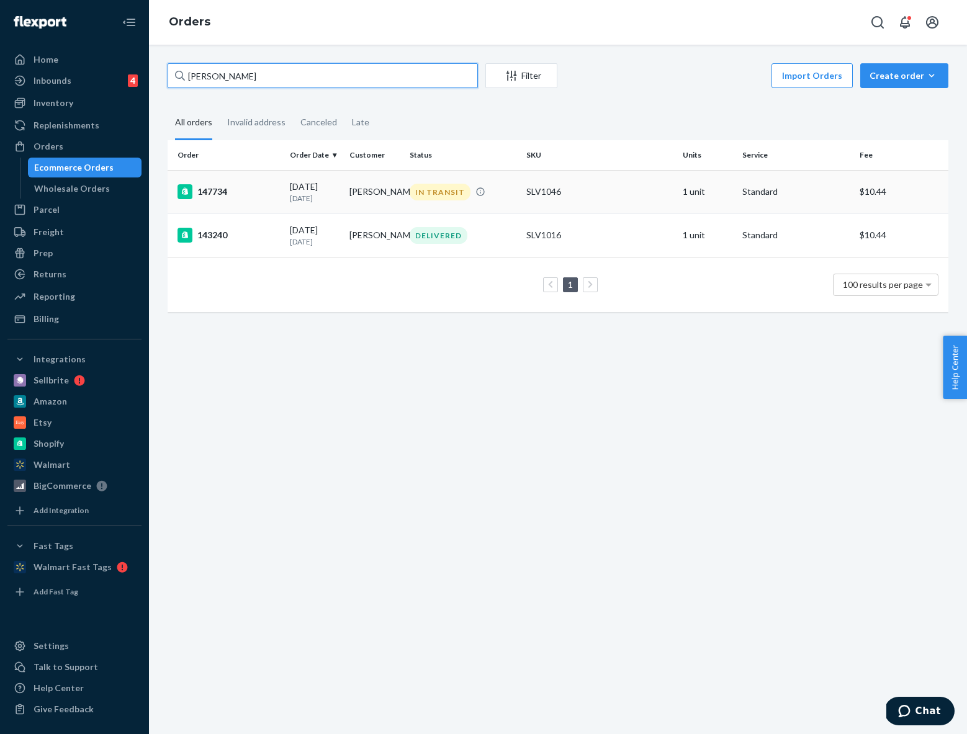
type input "Shannon Elledge"
click at [235, 187] on div "147734" at bounding box center [228, 191] width 102 height 15
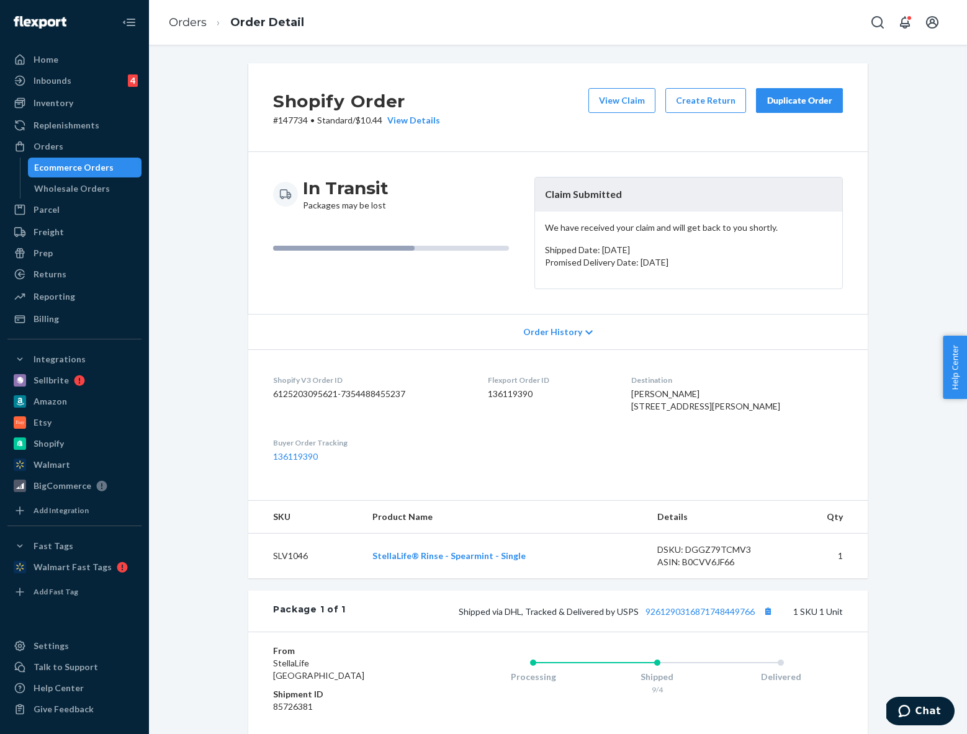
click at [608, 114] on div "View Claim Create Return Duplicate Order" at bounding box center [715, 107] width 264 height 38
drag, startPoint x: 565, startPoint y: 392, endPoint x: 504, endPoint y: 396, distance: 61.0
click at [504, 396] on dl "Shopify V3 Order ID 6125203095621-7354488455237 Flexport Order ID 136119390 Des…" at bounding box center [557, 418] width 619 height 138
copy dd "136119390"
click at [191, 21] on link "Orders" at bounding box center [188, 23] width 38 height 14
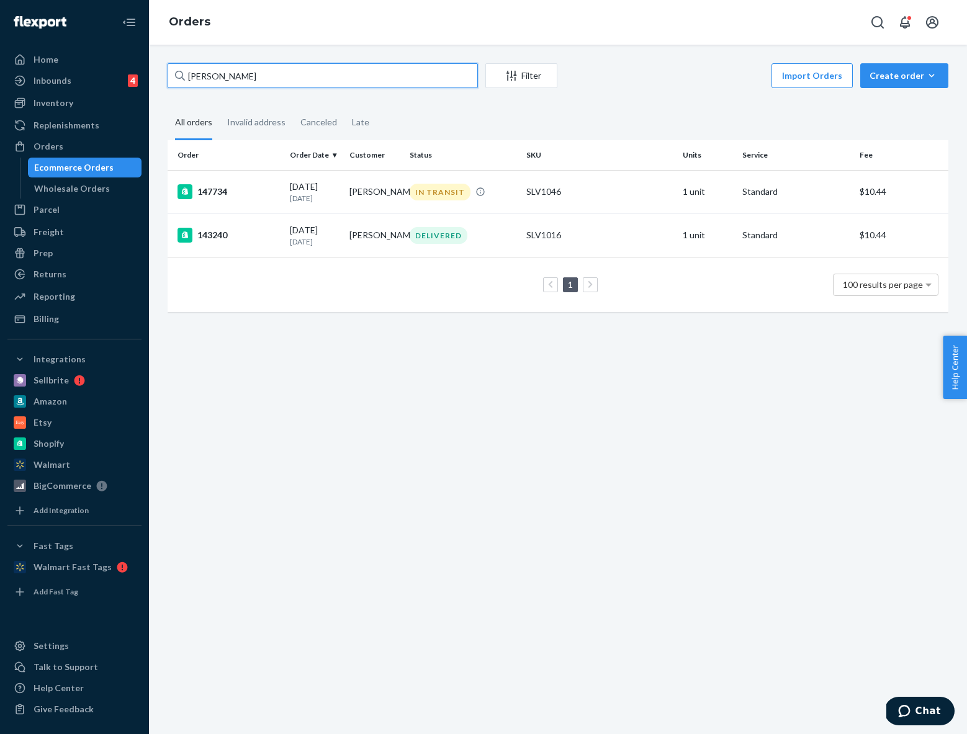
drag, startPoint x: 295, startPoint y: 79, endPoint x: 86, endPoint y: 46, distance: 212.4
click at [83, 46] on div "Home Inbounds 4 Shipping Plans Problems 4 Inventory Products Lot & Expiration R…" at bounding box center [483, 367] width 967 height 734
paste input "Dr. John Rayher"
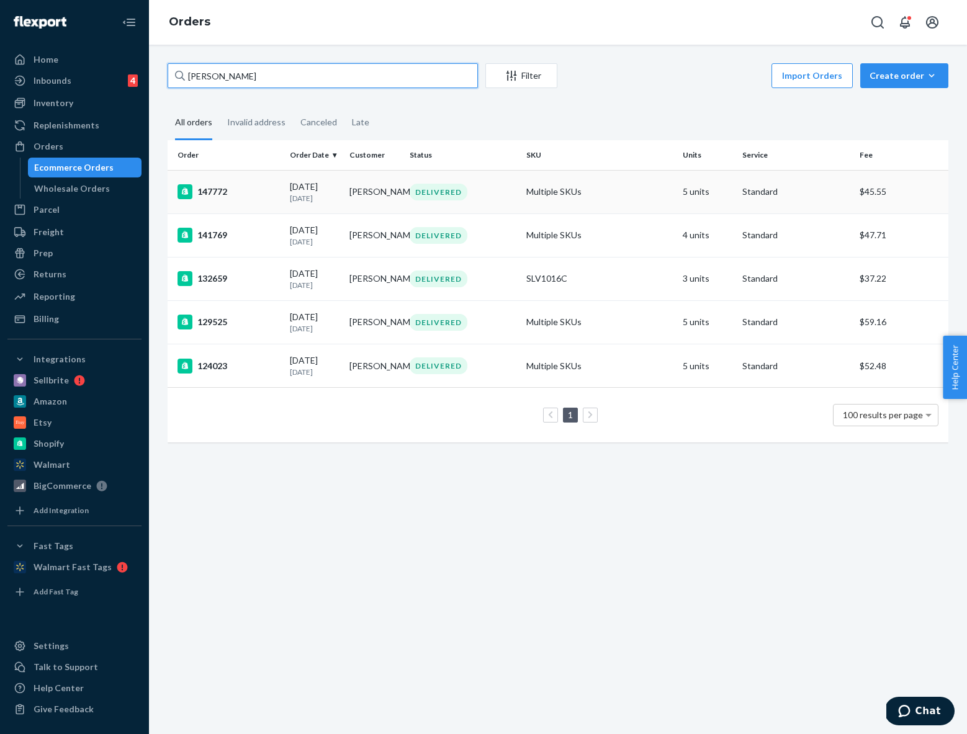
type input "Dr. John Rayher"
click at [239, 196] on div "147772" at bounding box center [228, 191] width 102 height 15
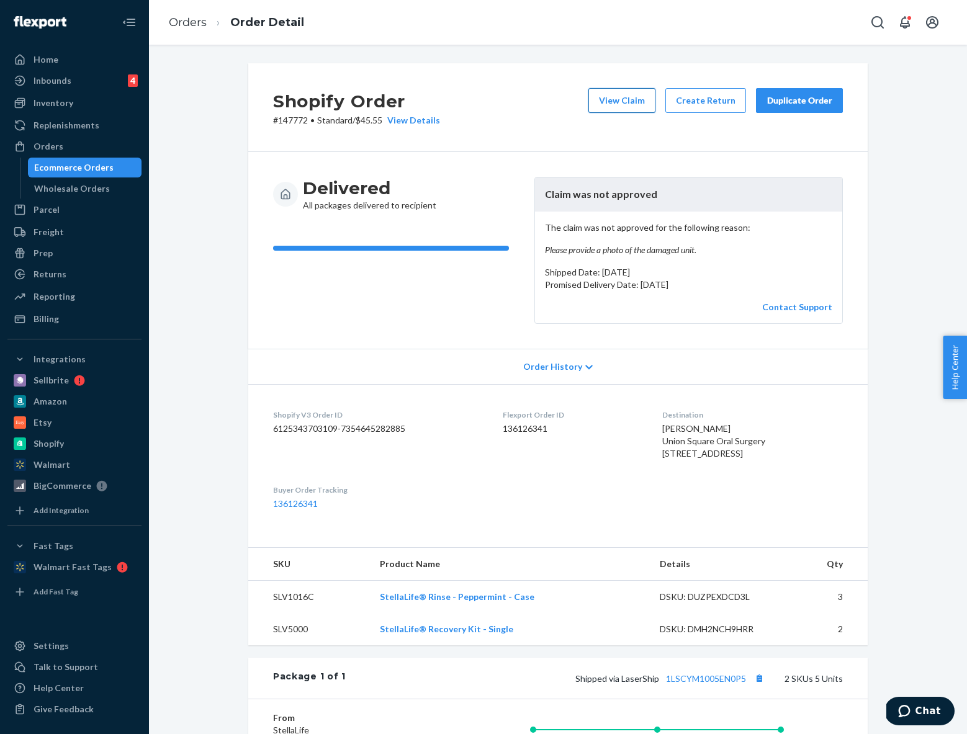
click at [621, 95] on button "View Claim" at bounding box center [621, 100] width 67 height 25
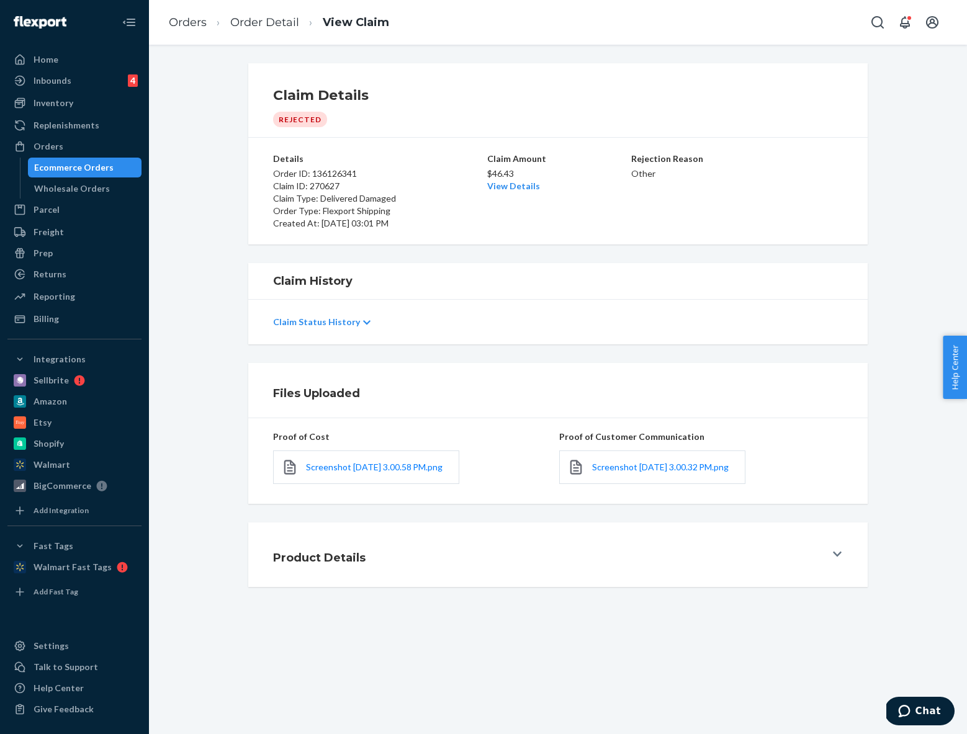
click at [585, 468] on div "Screenshot 2025-09-09 at 3.00.32 PM.png" at bounding box center [652, 468] width 186 height 34
click at [611, 470] on link "Screenshot 2025-09-09 at 3.00.32 PM.png" at bounding box center [660, 467] width 137 height 12
click at [412, 132] on div "Claim Details Rejected" at bounding box center [557, 100] width 619 height 74
drag, startPoint x: 366, startPoint y: 172, endPoint x: 313, endPoint y: 172, distance: 53.4
click at [313, 172] on p "Order ID: 136126341" at bounding box center [379, 174] width 212 height 12
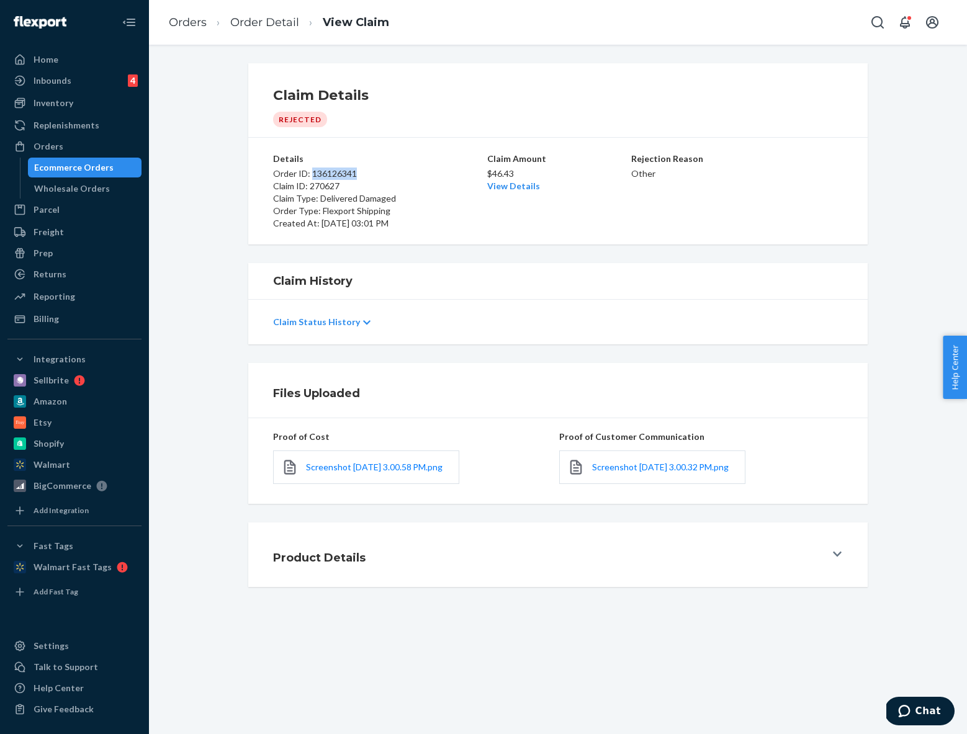
copy p "136126341"
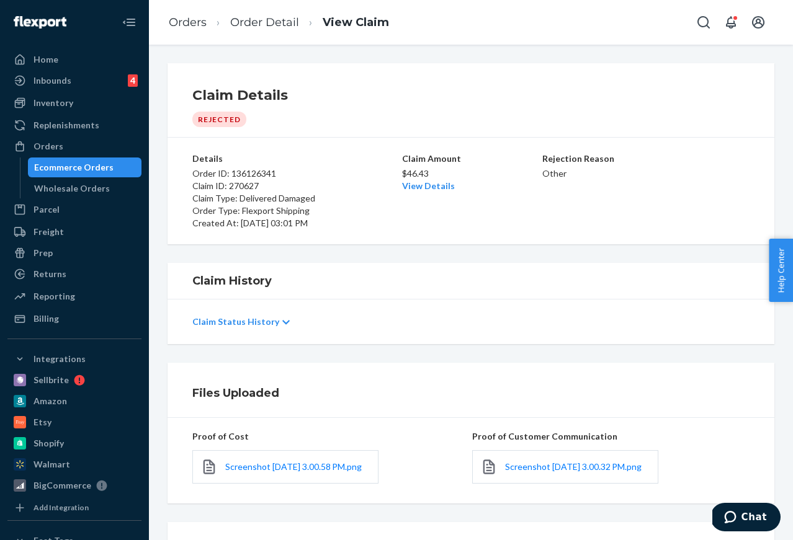
click at [642, 79] on div "Claim Details Rejected" at bounding box center [471, 100] width 607 height 74
click at [74, 56] on div "Home" at bounding box center [75, 59] width 132 height 17
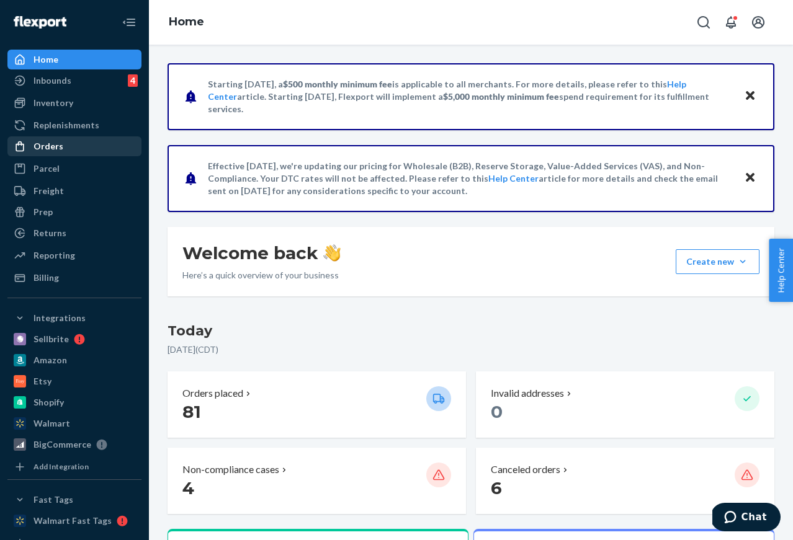
click at [67, 150] on div "Orders" at bounding box center [75, 146] width 132 height 17
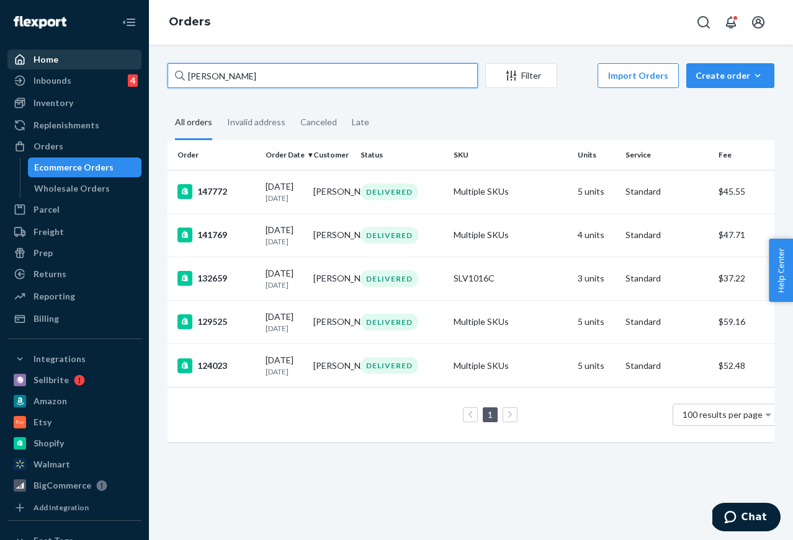
drag, startPoint x: 275, startPoint y: 74, endPoint x: 114, endPoint y: 66, distance: 160.9
click at [115, 73] on div "Home Inbounds 4 Shipping Plans Problems 4 Inventory Products Lot & Expiration R…" at bounding box center [396, 270] width 793 height 540
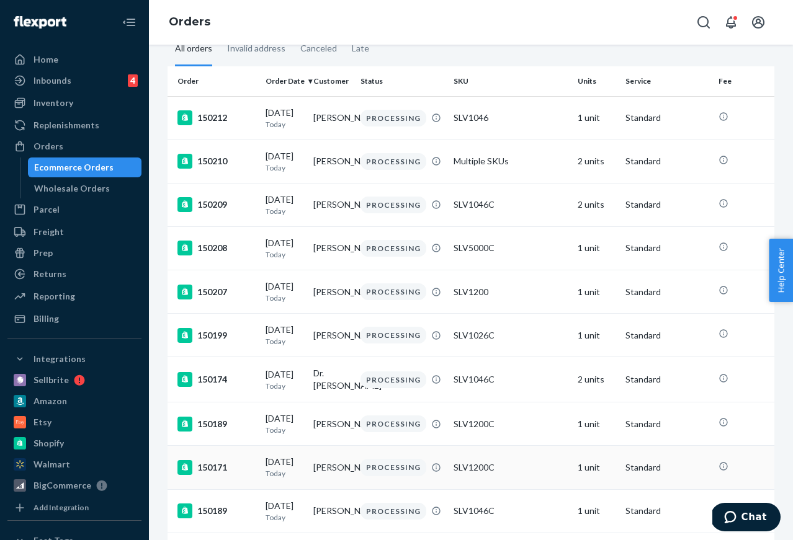
scroll to position [76, 0]
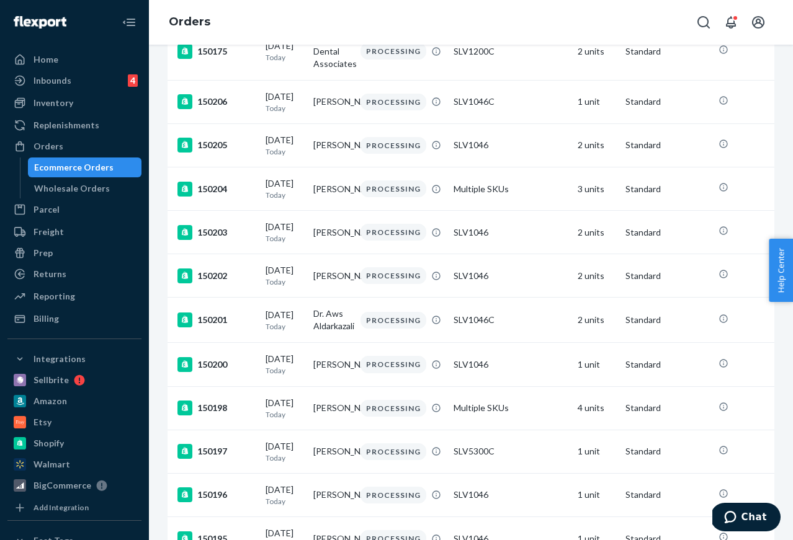
scroll to position [591, 0]
